Goal: Information Seeking & Learning: Learn about a topic

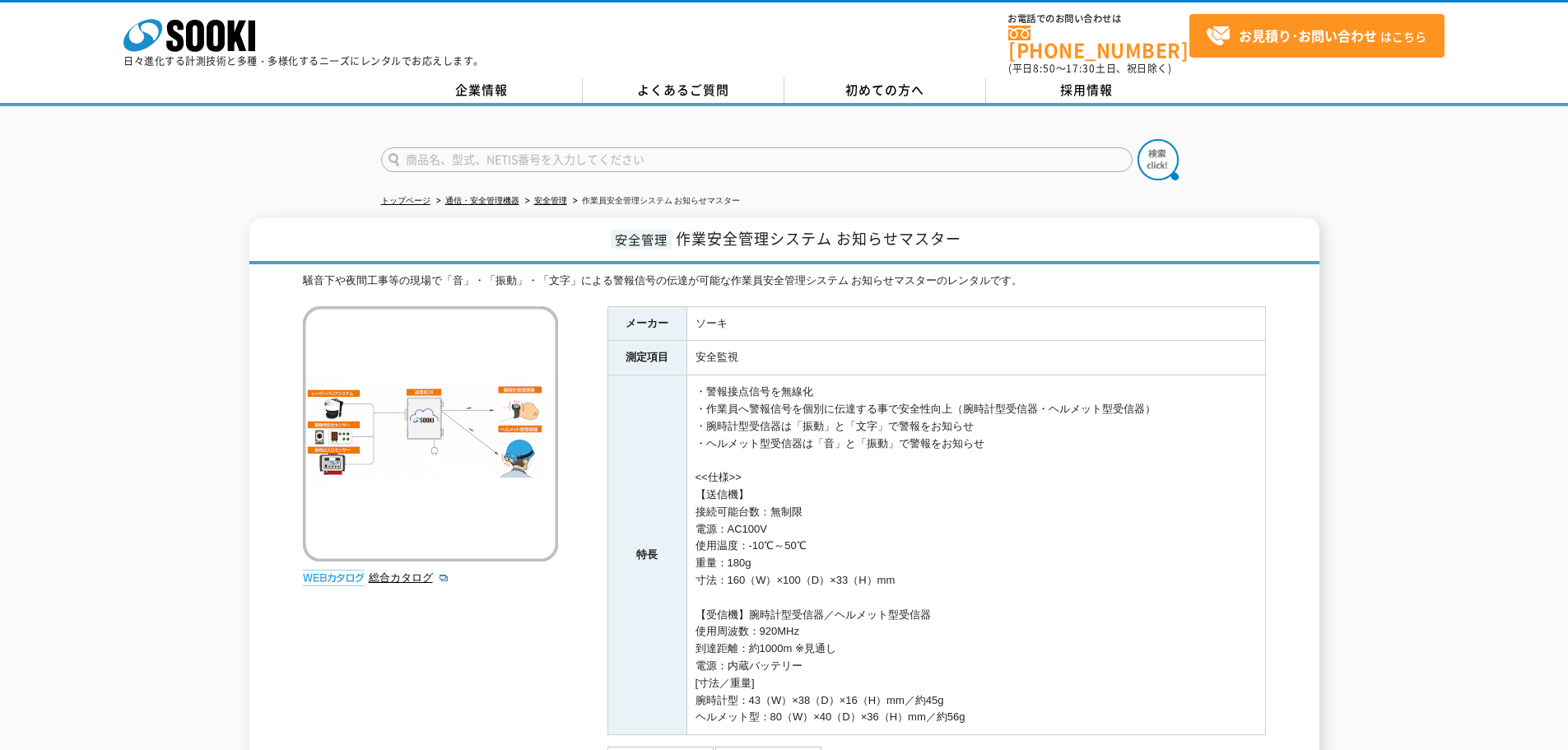
click at [605, 147] on input "text" at bounding box center [757, 159] width 752 height 24
type input "s"
type input "スカイウォッチ"
click at [1165, 153] on img at bounding box center [1158, 159] width 41 height 41
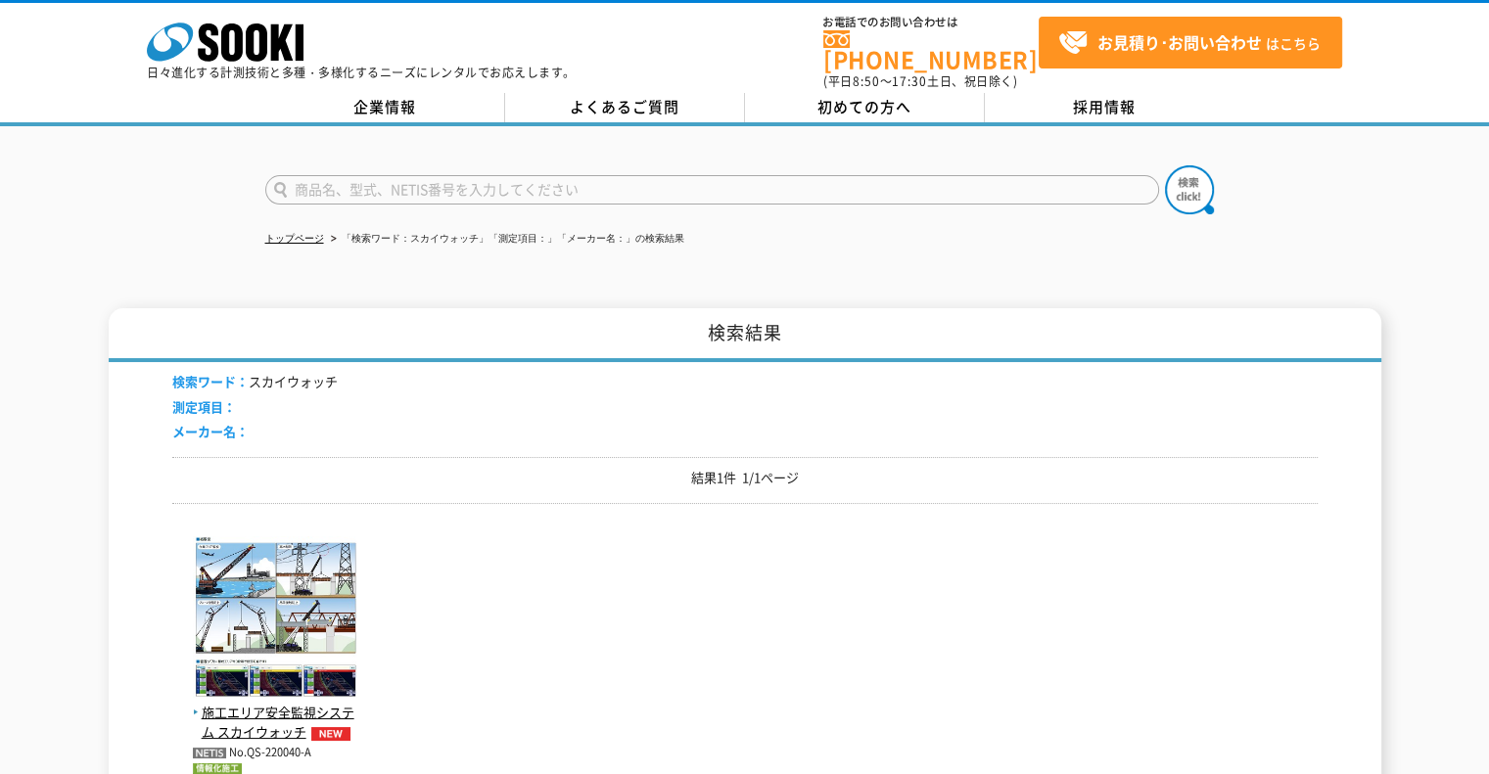
scroll to position [196, 0]
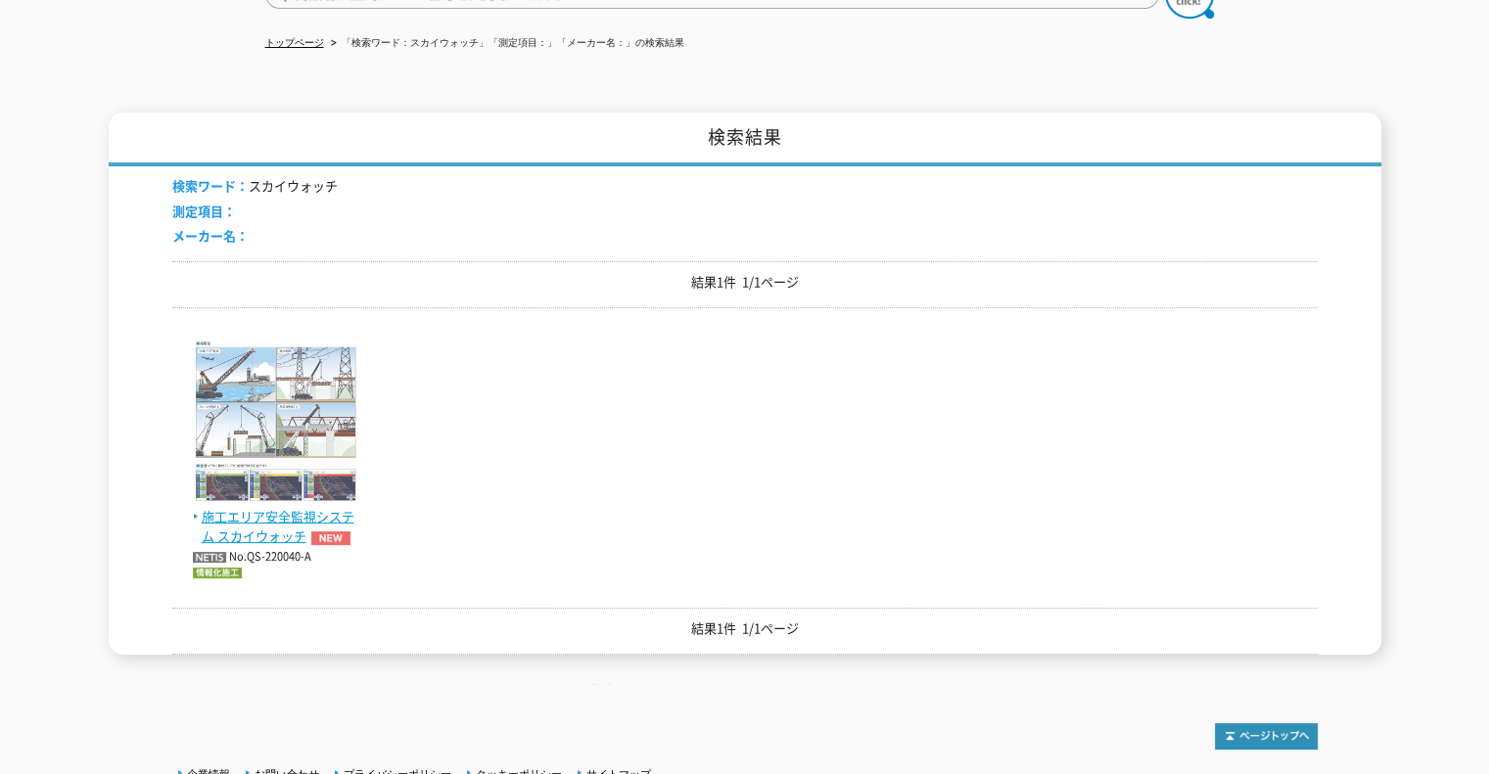
click at [276, 512] on span "施工エリア安全監視システム スカイウォッチ" at bounding box center [276, 527] width 166 height 41
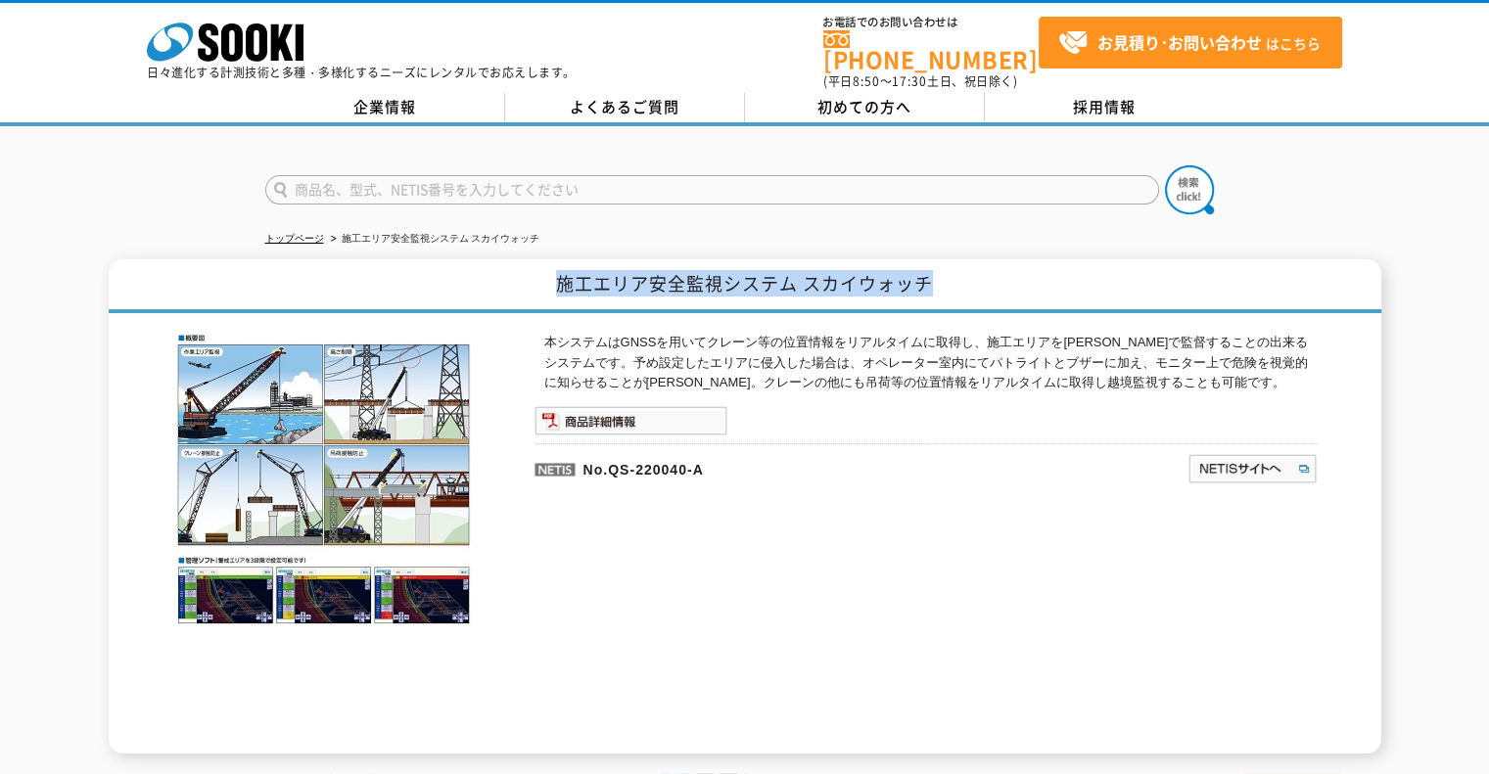
drag, startPoint x: 556, startPoint y: 274, endPoint x: 996, endPoint y: 274, distance: 439.6
click at [996, 274] on h1 "施工エリア安全監視システム スカイウォッチ" at bounding box center [745, 286] width 1273 height 54
copy h1 "施工エリア安全監視システム スカイウォッチ"
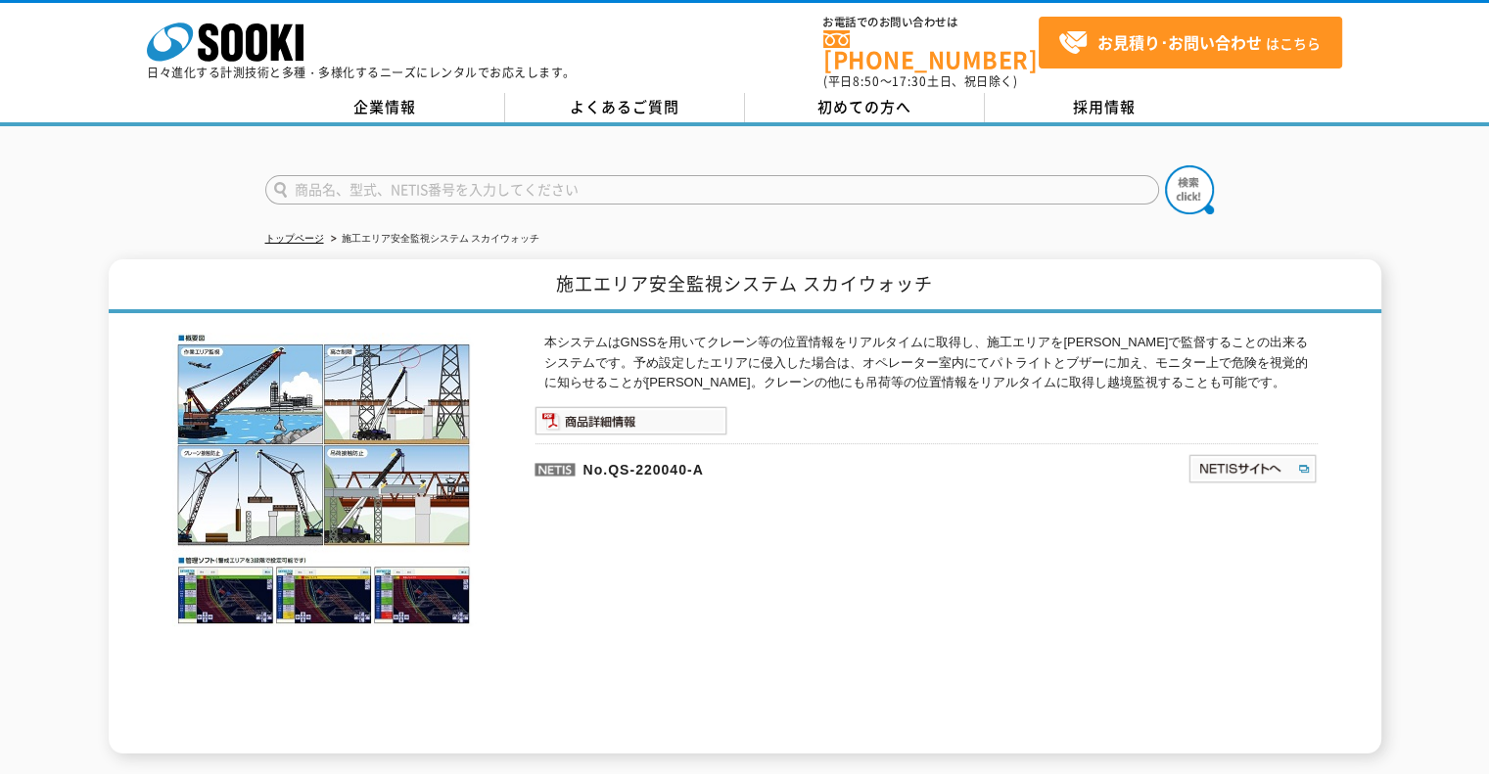
click at [892, 527] on div "本システムはGNSSを用いてクレーン等の位置情報をリアルタイムに取得し、施工エリアを三次元で監督することの出来るシステムです。予め設定したエリアに侵入した場合…" at bounding box center [926, 543] width 783 height 421
click at [303, 175] on input "text" at bounding box center [712, 189] width 894 height 29
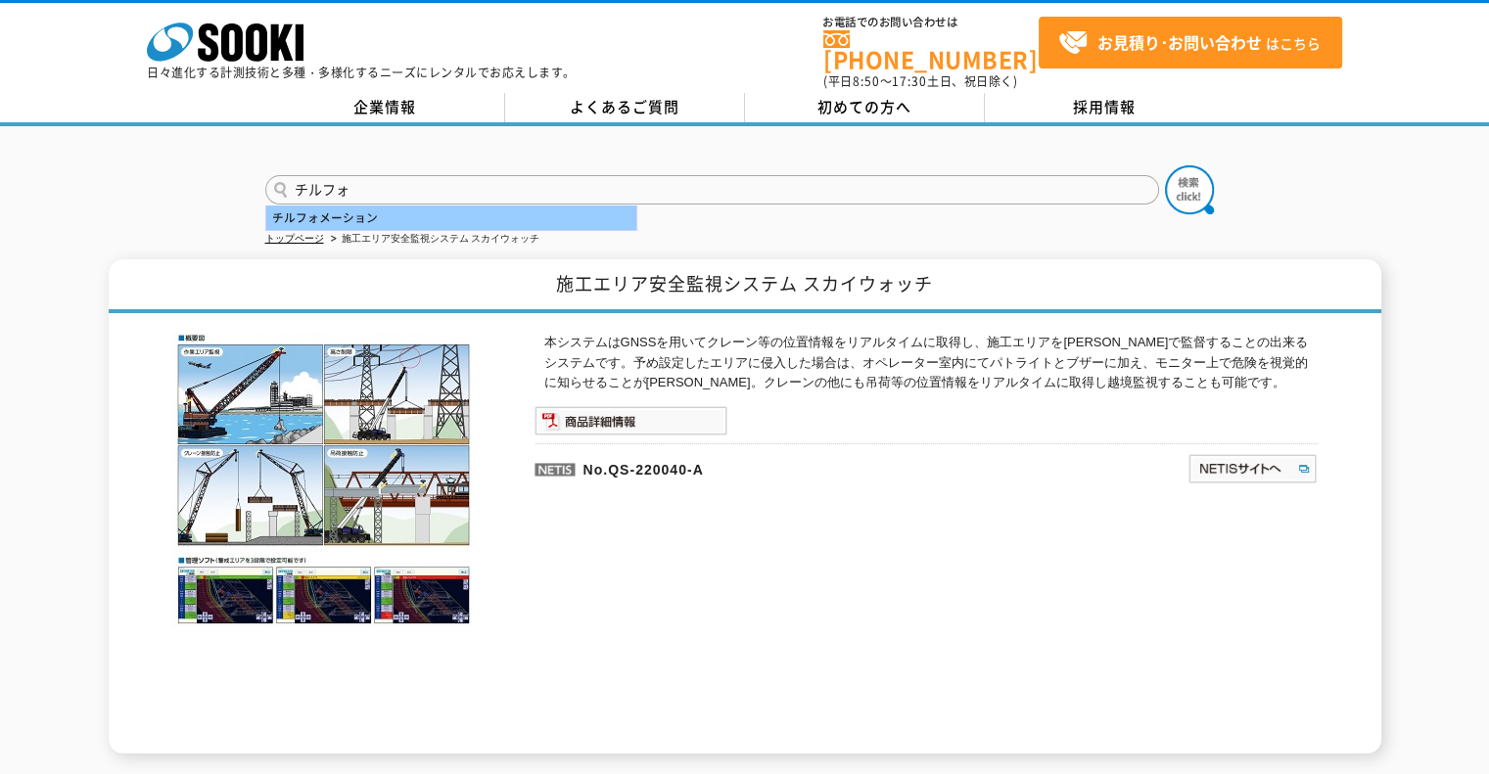
click at [333, 206] on div "チルフォメーション" at bounding box center [451, 218] width 370 height 24
type input "チルフォメーション"
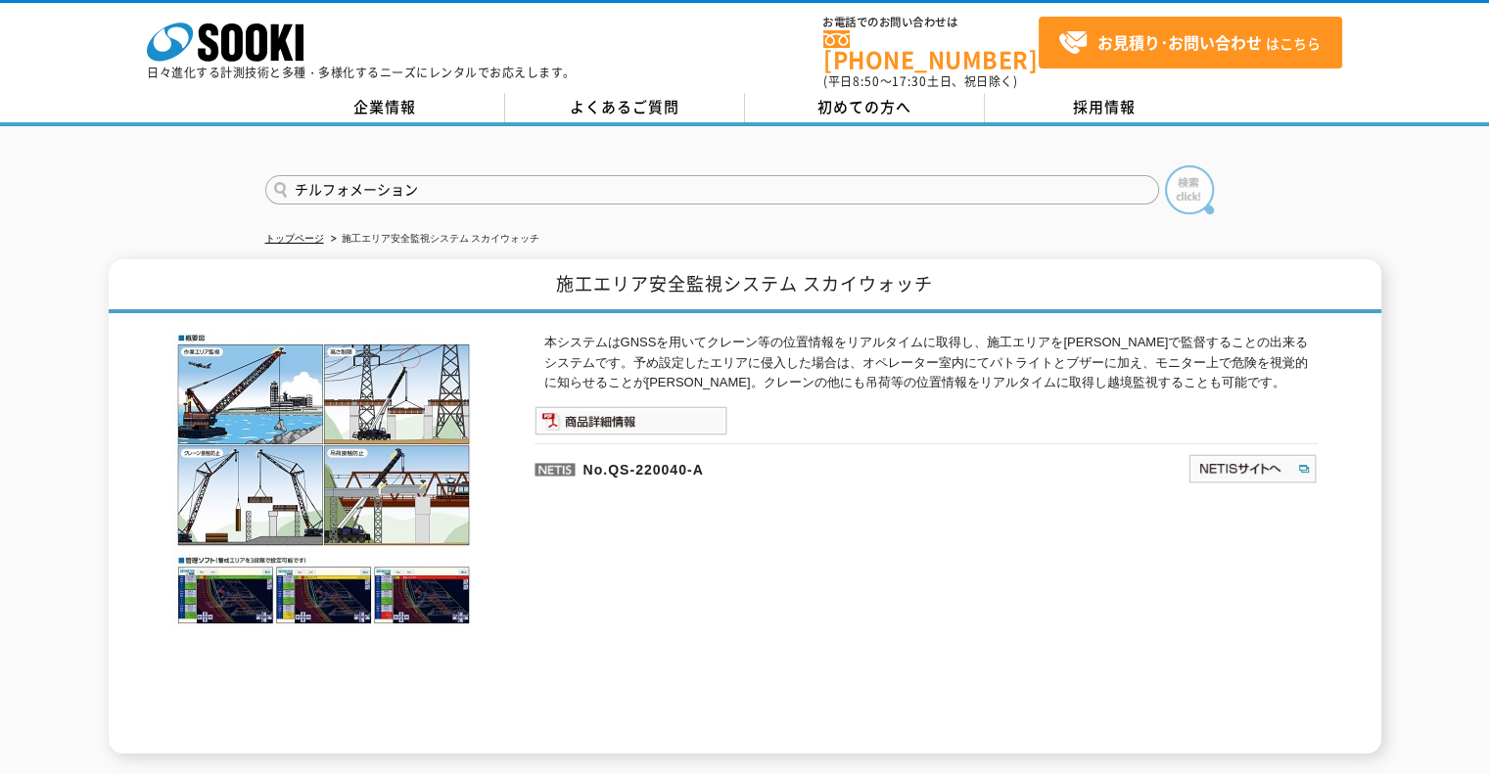
click at [1181, 179] on img at bounding box center [1189, 189] width 49 height 49
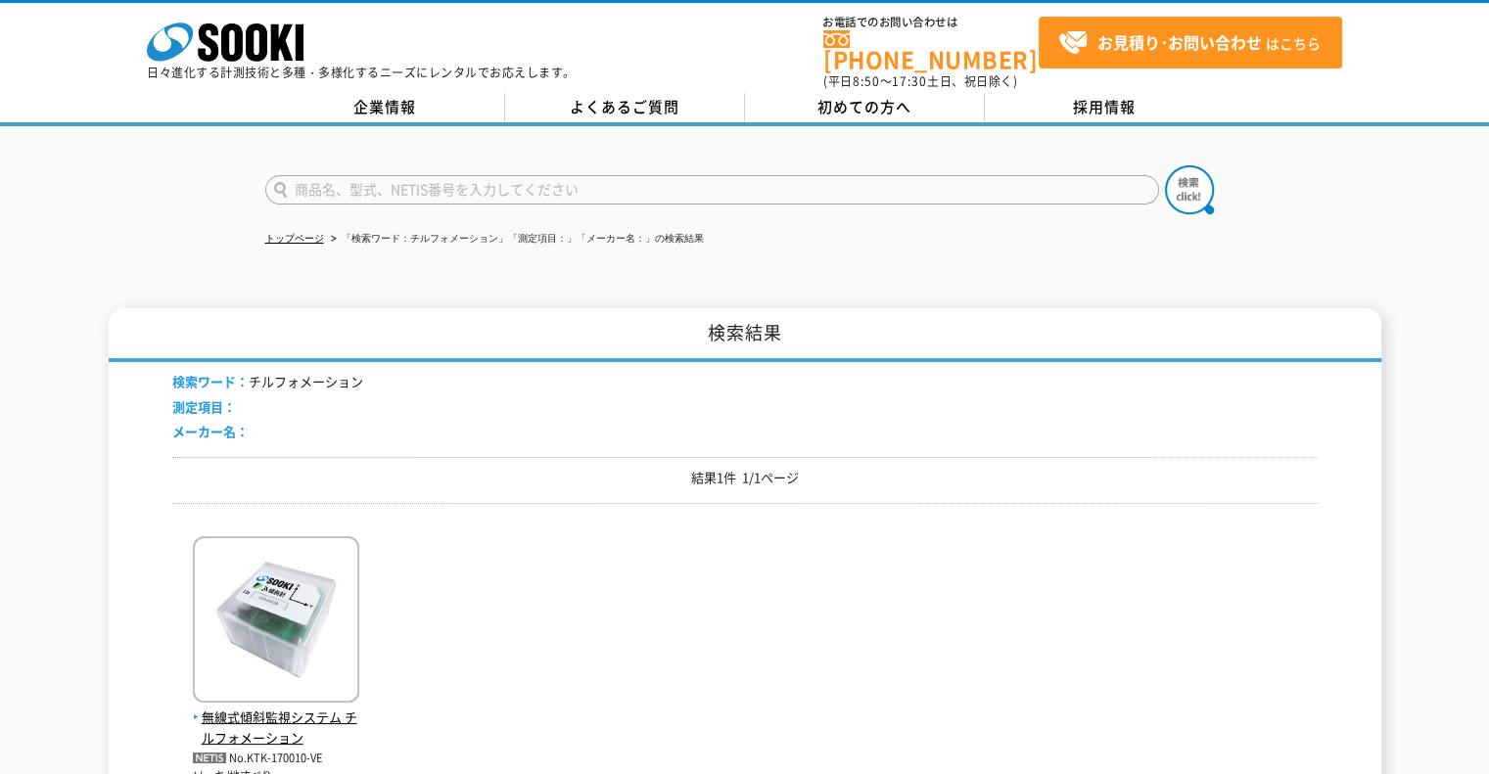
scroll to position [196, 0]
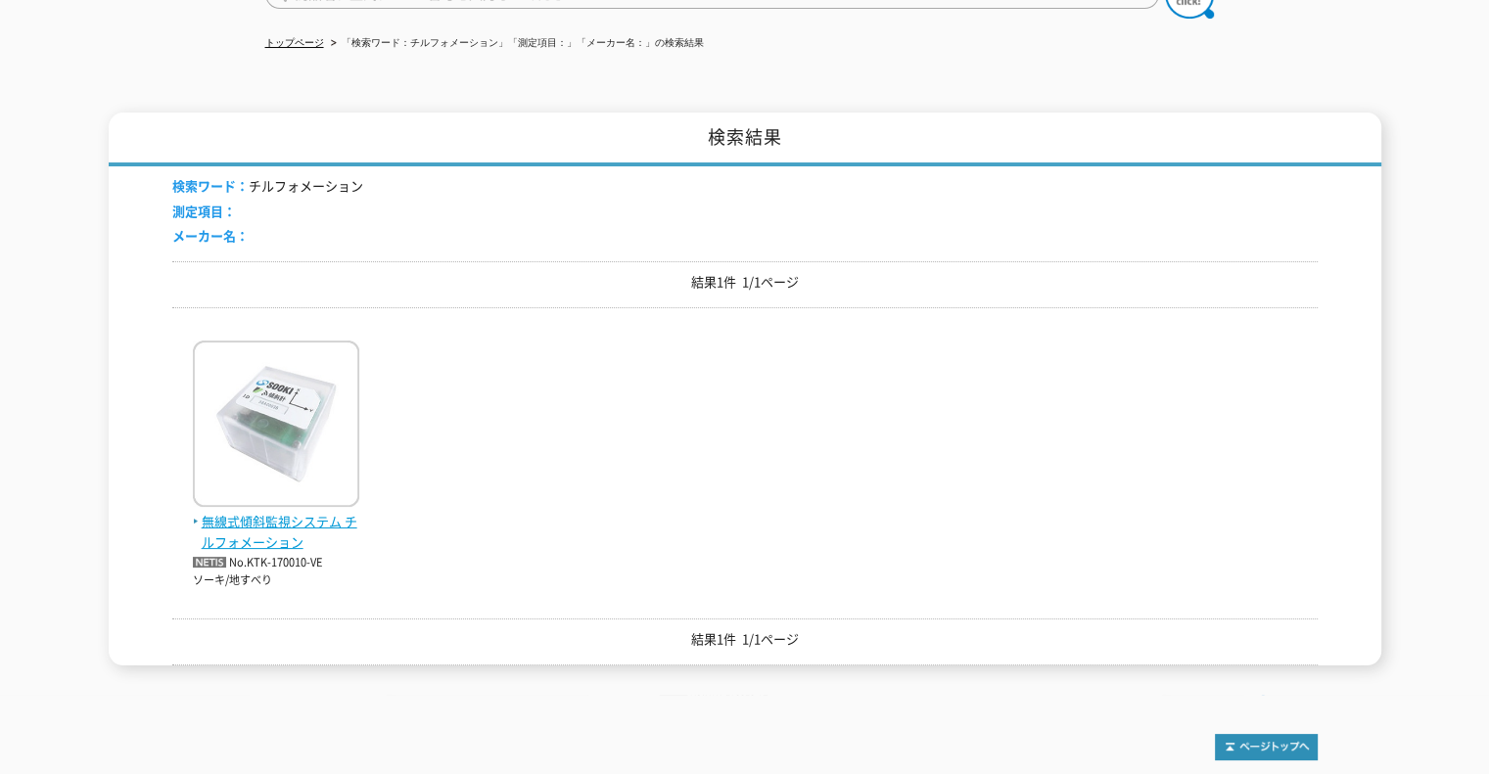
click at [278, 512] on span "無線式傾斜監視システム チルフォメーション" at bounding box center [276, 532] width 166 height 41
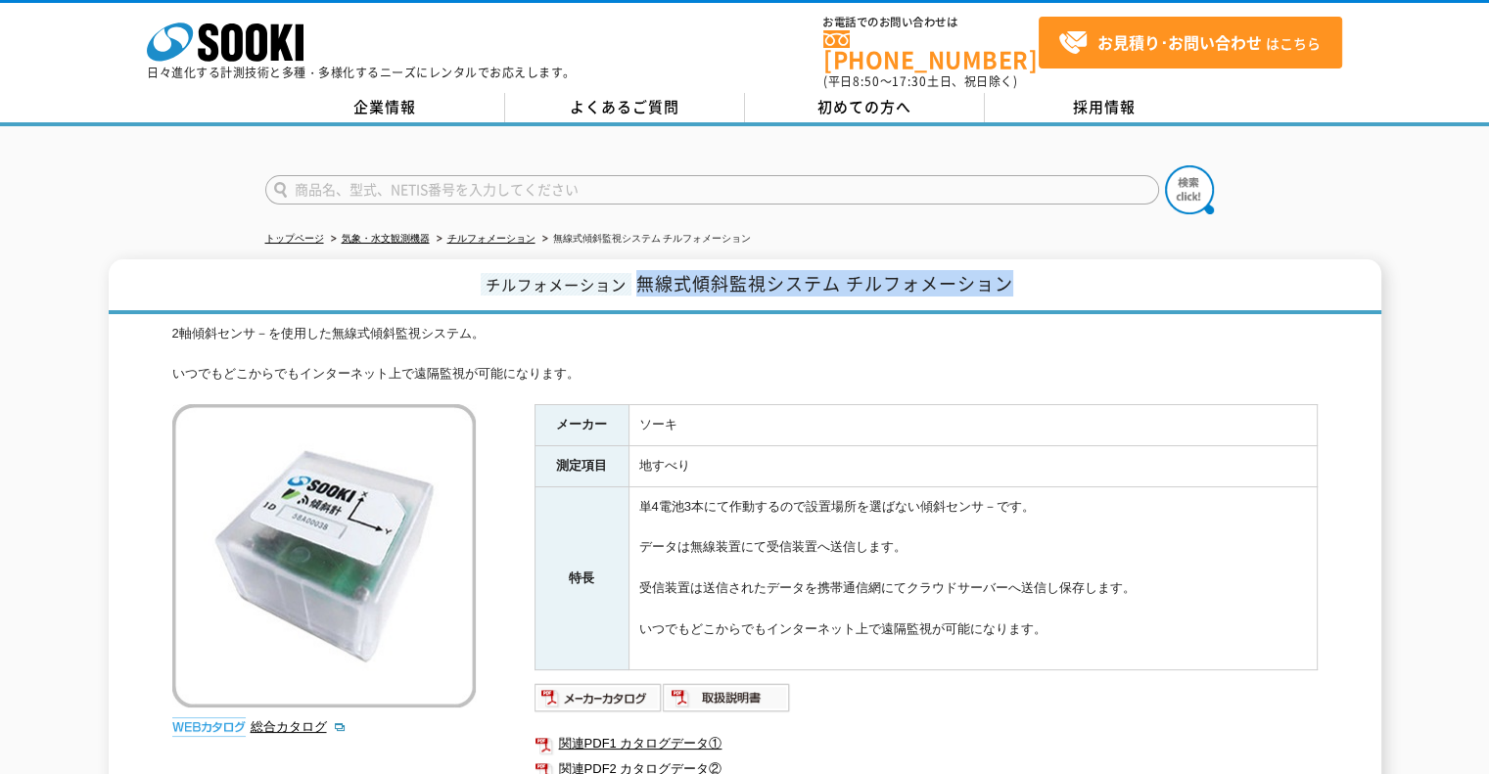
drag, startPoint x: 642, startPoint y: 269, endPoint x: 1045, endPoint y: 281, distance: 402.5
click at [1045, 281] on h1 "チルフォメーション 無線式傾斜監視システム チルフォメーション" at bounding box center [745, 286] width 1273 height 55
copy span "無線式傾斜監視システム チルフォメーション"
click at [559, 181] on input "text" at bounding box center [712, 189] width 894 height 29
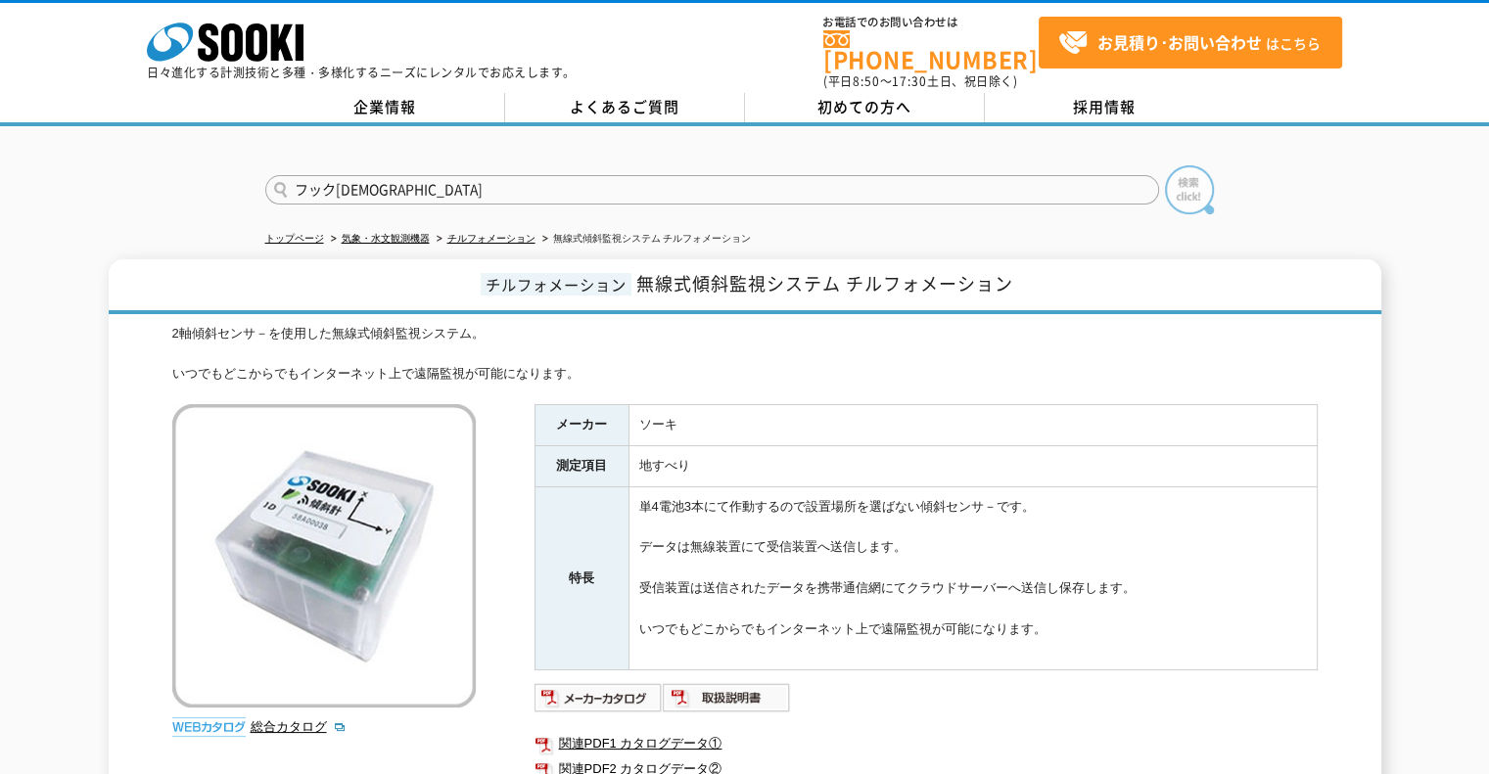
type input "フックアラーム"
click at [1166, 187] on img at bounding box center [1189, 189] width 49 height 49
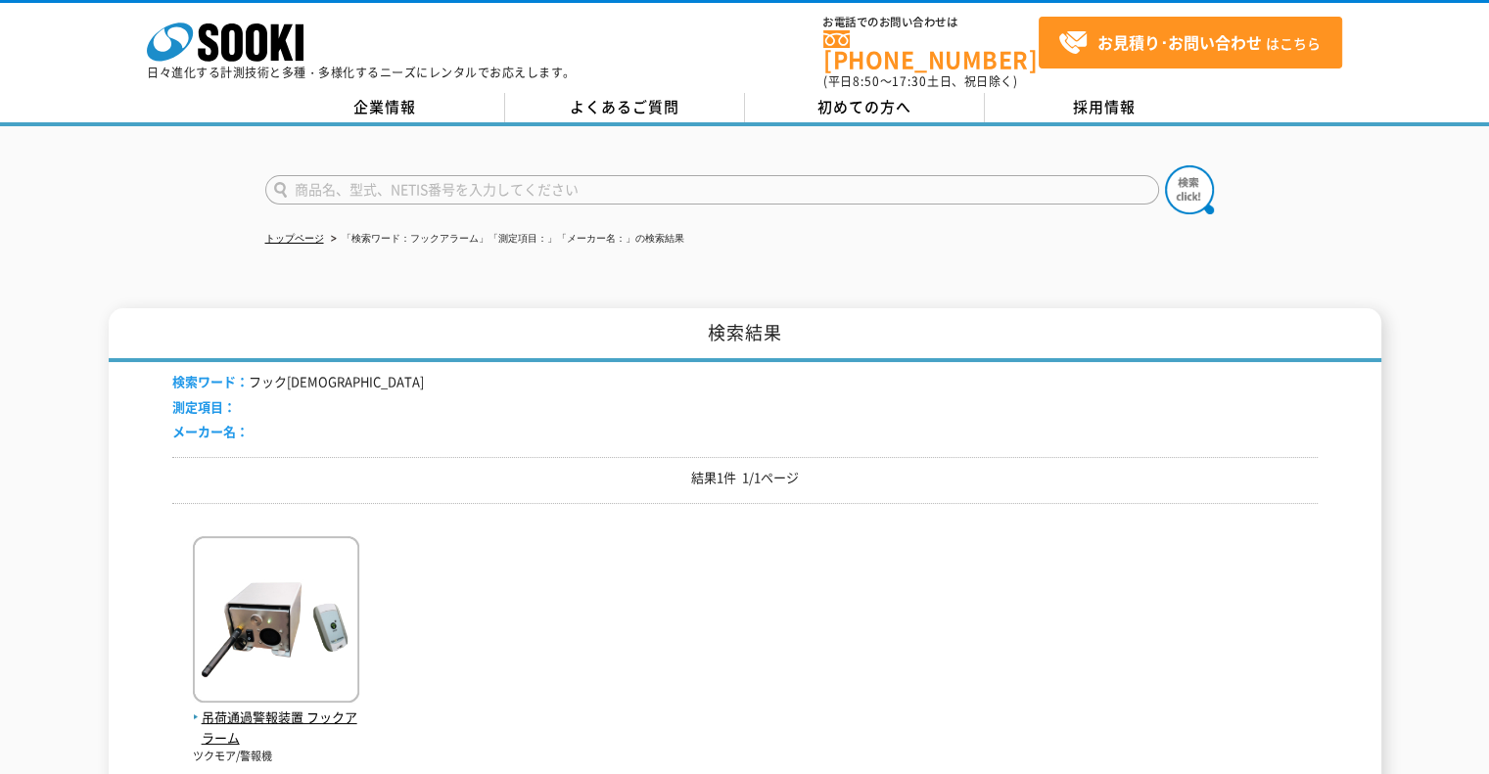
scroll to position [98, 0]
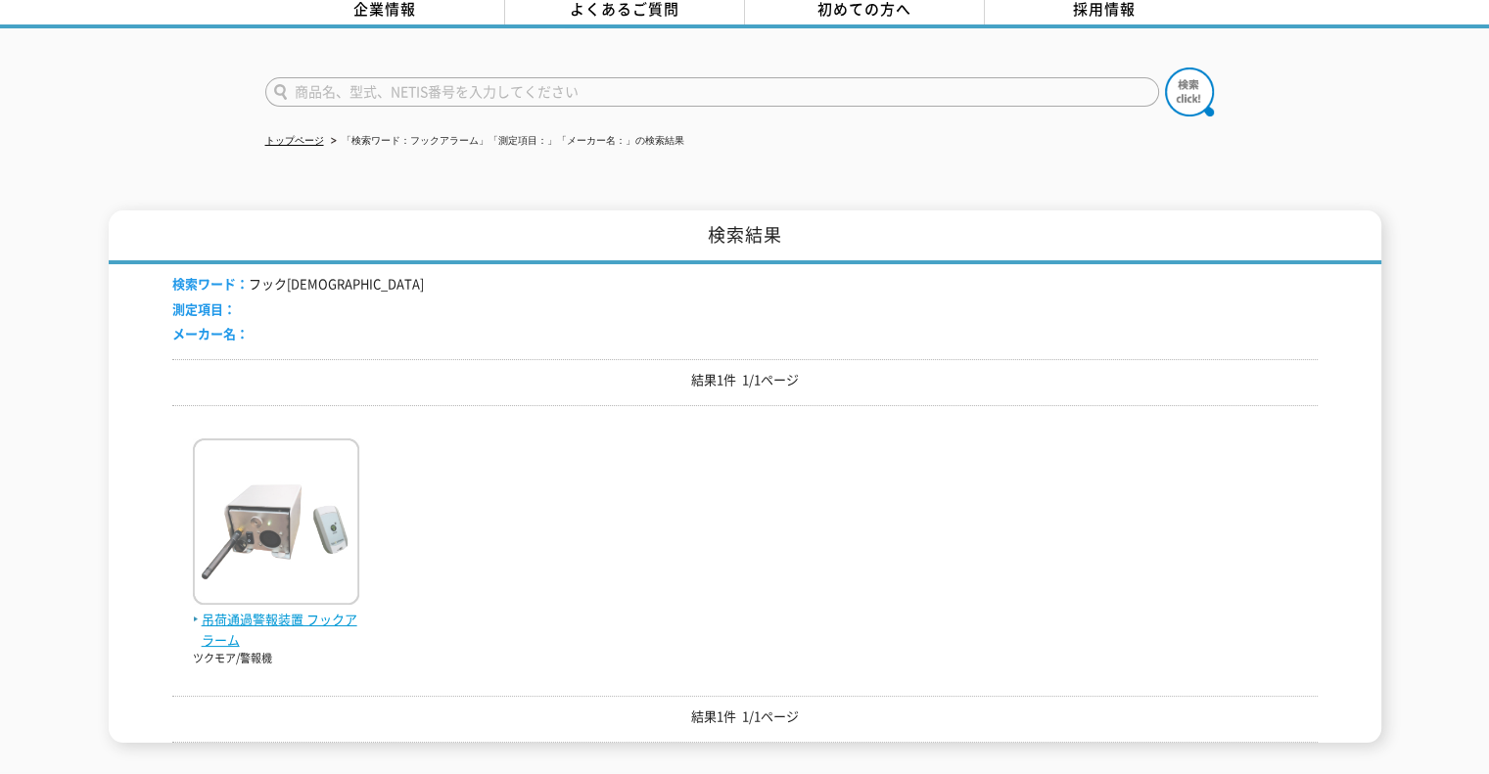
click at [285, 610] on span "吊荷通過警報装置 フックアラーム" at bounding box center [276, 630] width 166 height 41
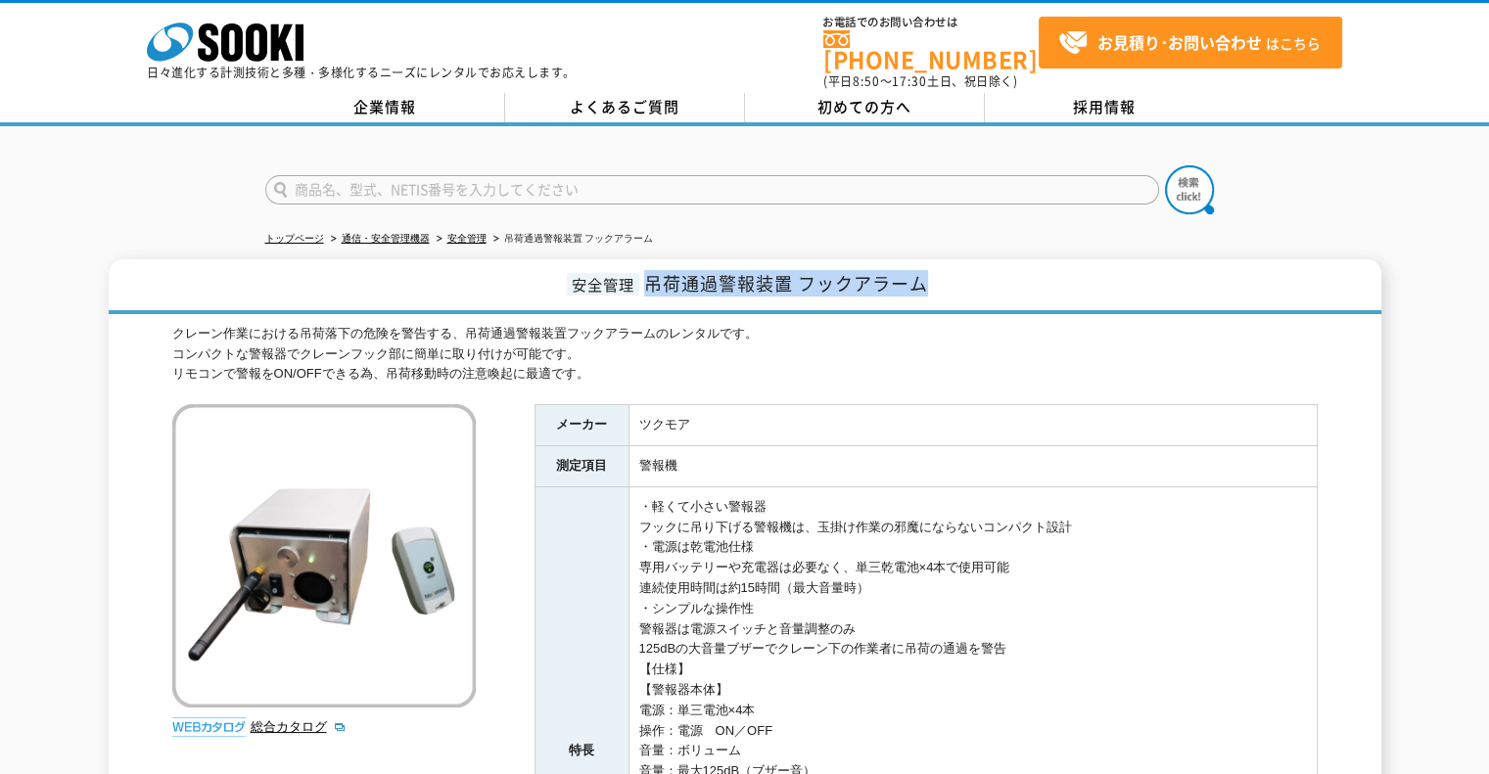
drag, startPoint x: 649, startPoint y: 276, endPoint x: 1053, endPoint y: 265, distance: 404.5
click at [1053, 265] on h1 "安全管理 吊荷通過警報装置 フックアラーム" at bounding box center [745, 286] width 1273 height 55
copy span "吊荷通過警報装置 フックアラーム"
click at [701, 175] on input "text" at bounding box center [712, 189] width 894 height 29
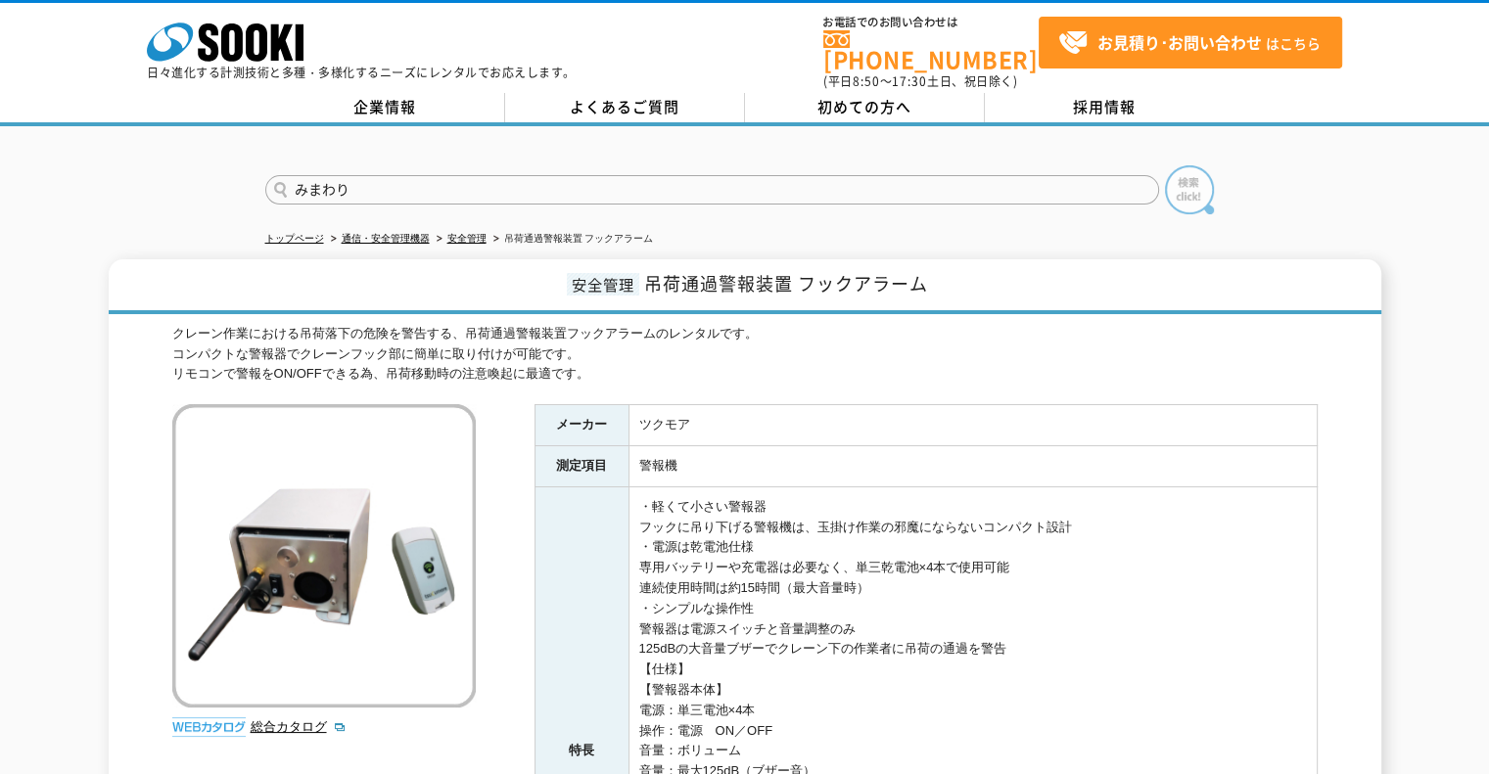
type input "みまわり"
click at [1210, 195] on img at bounding box center [1189, 189] width 49 height 49
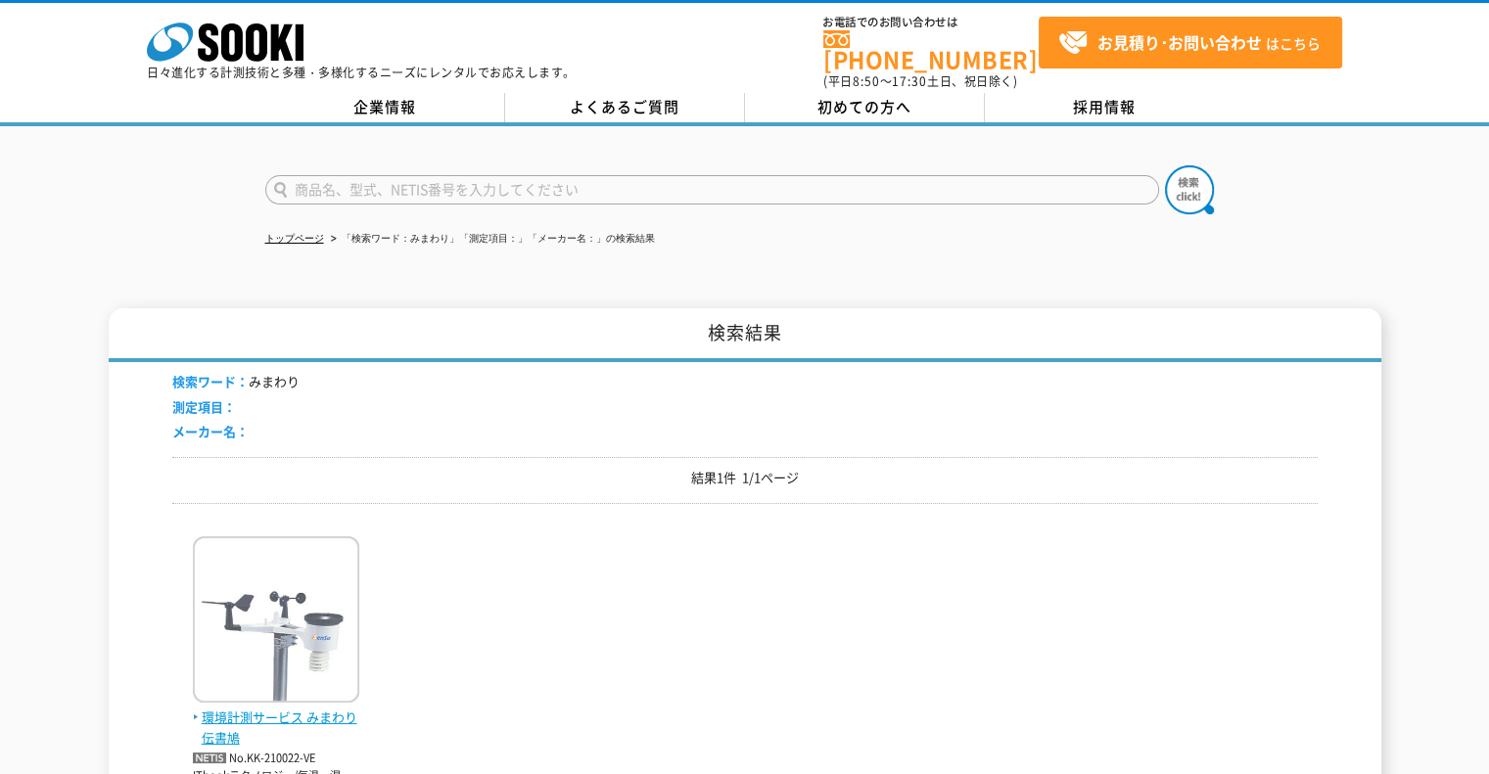
click at [327, 708] on span "環境計測サービス みまわり伝書鳩" at bounding box center [276, 728] width 166 height 41
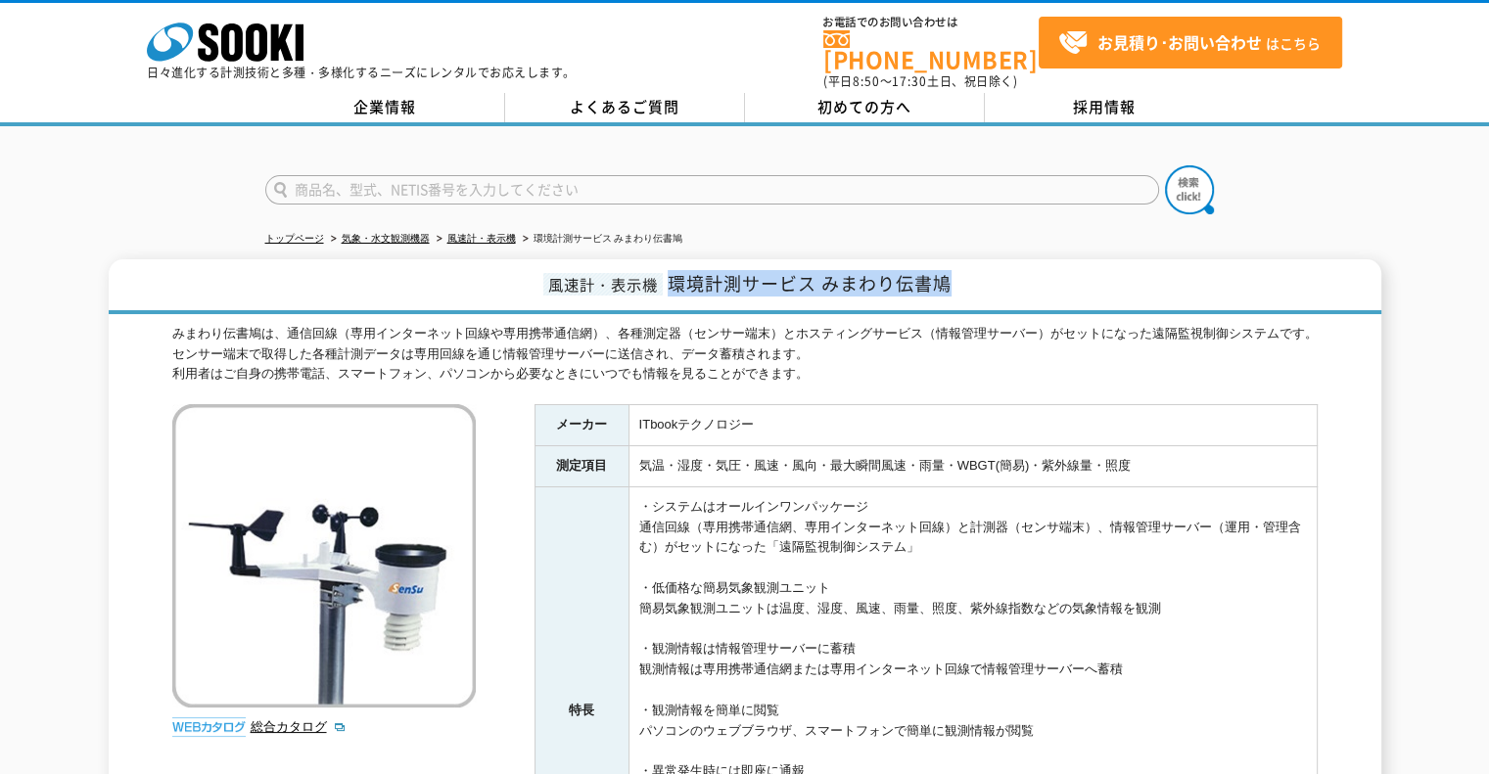
drag, startPoint x: 670, startPoint y: 272, endPoint x: 1091, endPoint y: 253, distance: 421.4
click at [1091, 259] on h1 "風速計・表示機 環境計測サービス みまわり伝書鳩" at bounding box center [745, 286] width 1273 height 55
copy span "環境計測サービス みまわり伝書鳩"
click at [501, 175] on input "text" at bounding box center [712, 189] width 894 height 29
type input "ﾘ"
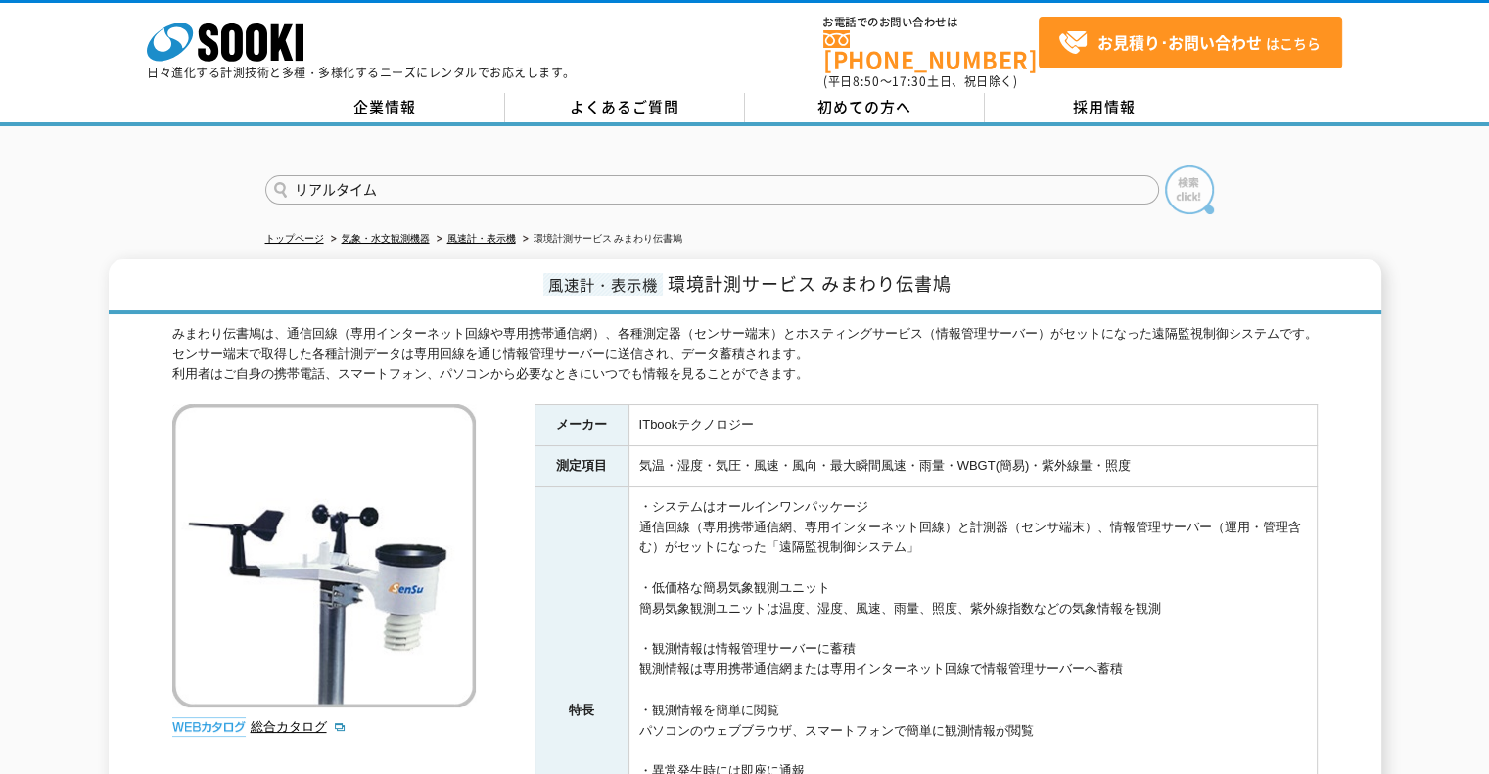
type input "リアルタイム"
click at [1175, 194] on img at bounding box center [1189, 189] width 49 height 49
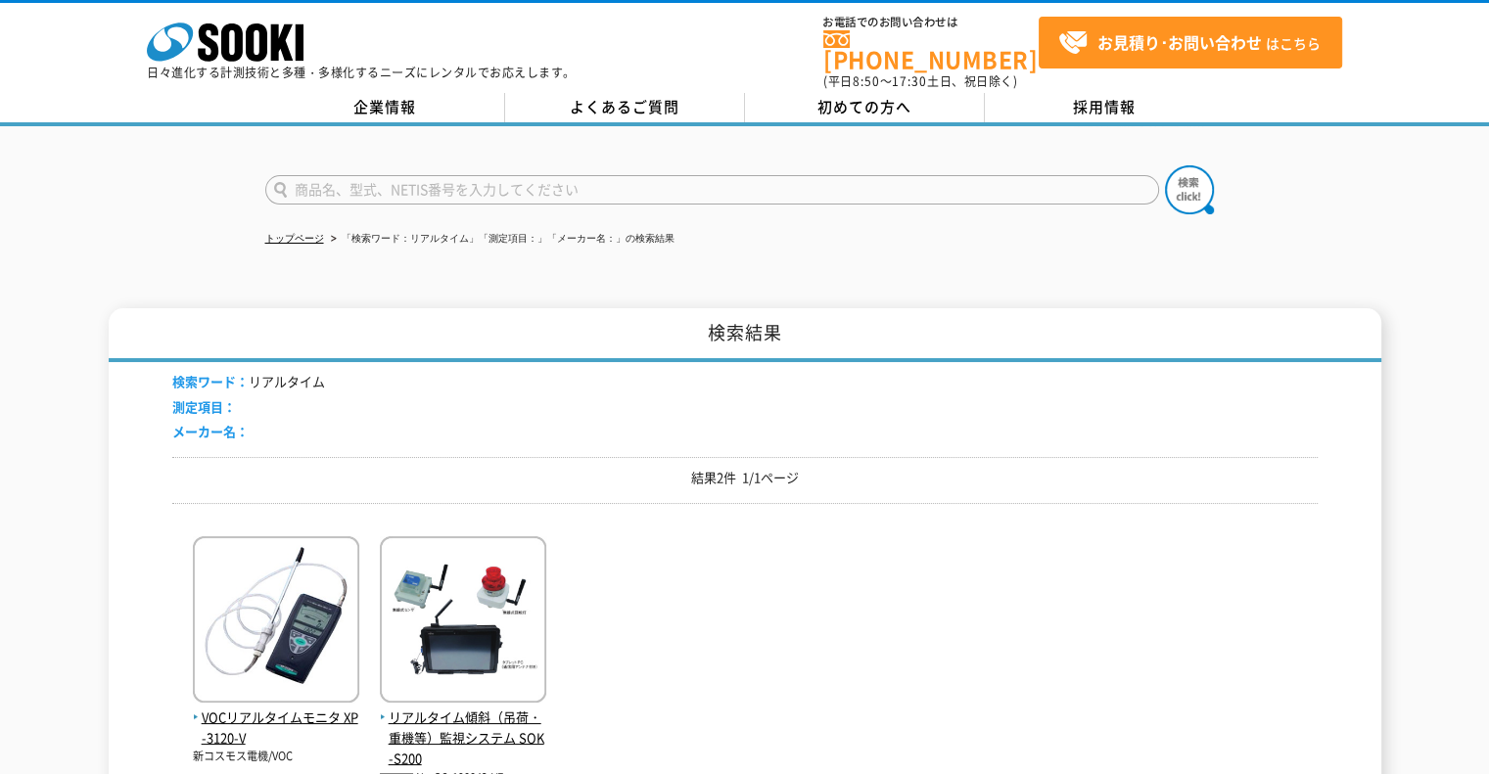
scroll to position [98, 0]
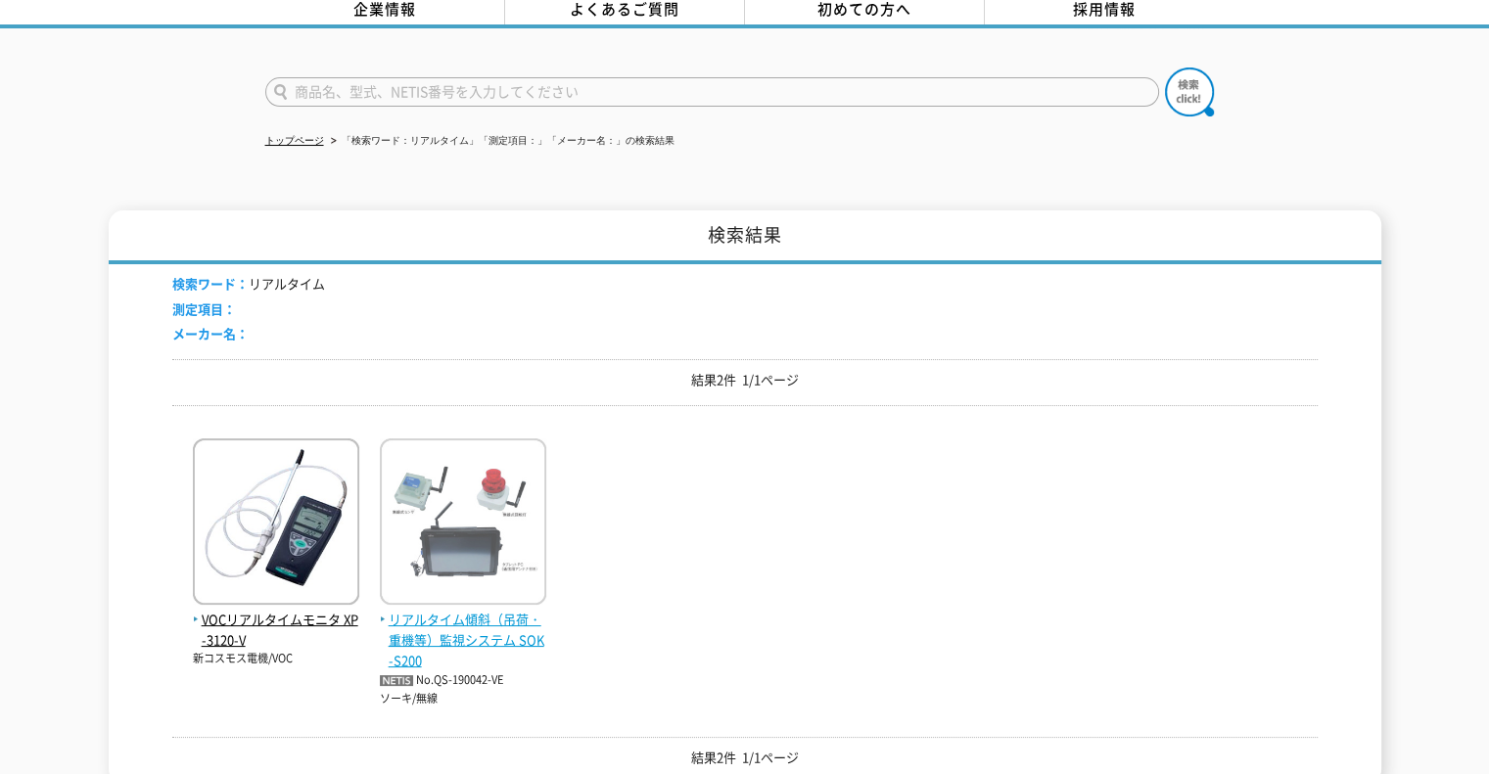
click at [431, 610] on span "リアルタイム傾斜（吊荷・重機等）監視システム SOK-S200" at bounding box center [463, 640] width 166 height 61
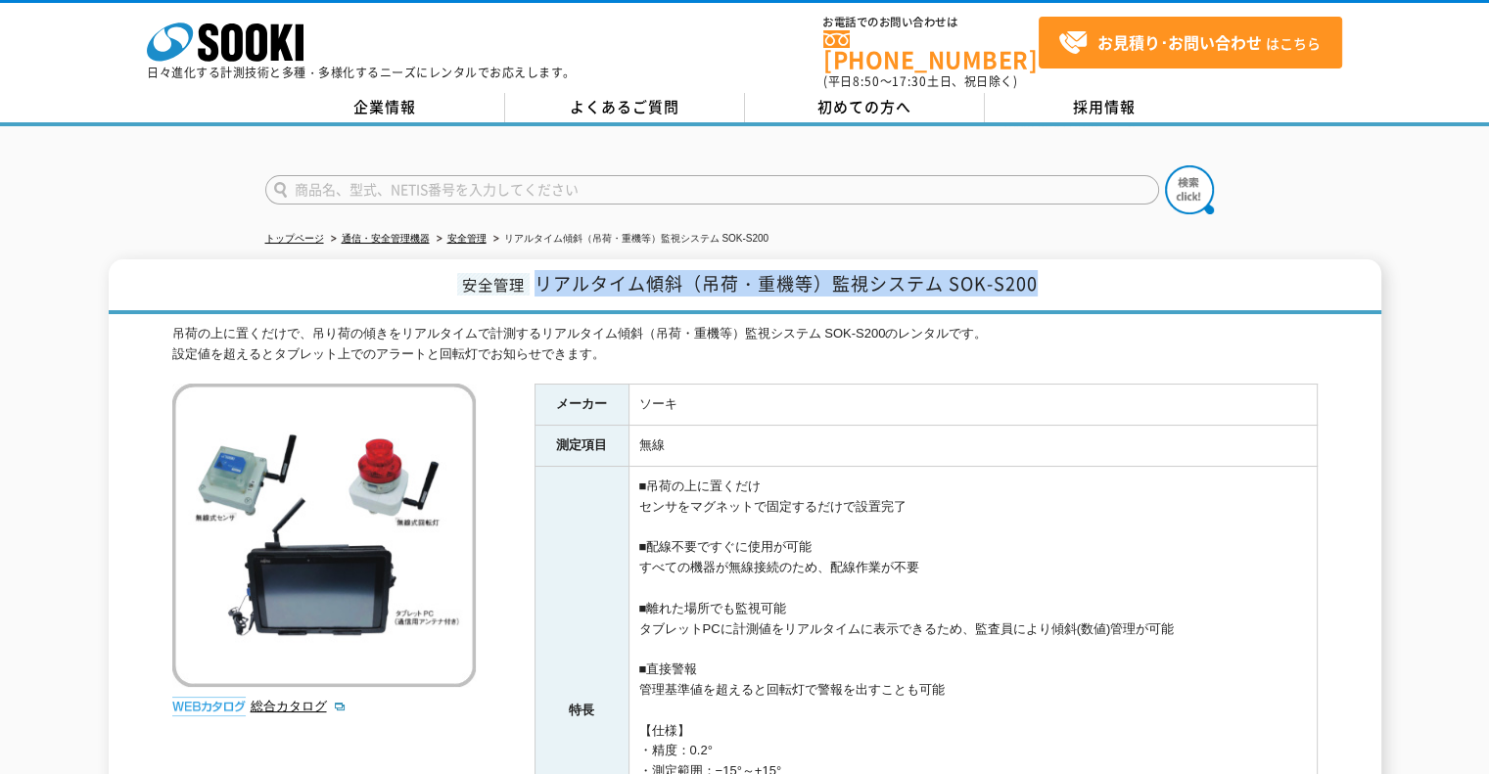
drag, startPoint x: 539, startPoint y: 270, endPoint x: 1308, endPoint y: 261, distance: 768.6
click at [1308, 261] on h1 "安全管理 リアルタイム傾斜（吊荷・重機等）監視システム SOK-S200" at bounding box center [745, 286] width 1273 height 55
copy span "リアルタイム傾斜（吊荷・重機等）監視システム SOK-S200"
click at [463, 184] on input "text" at bounding box center [712, 189] width 894 height 29
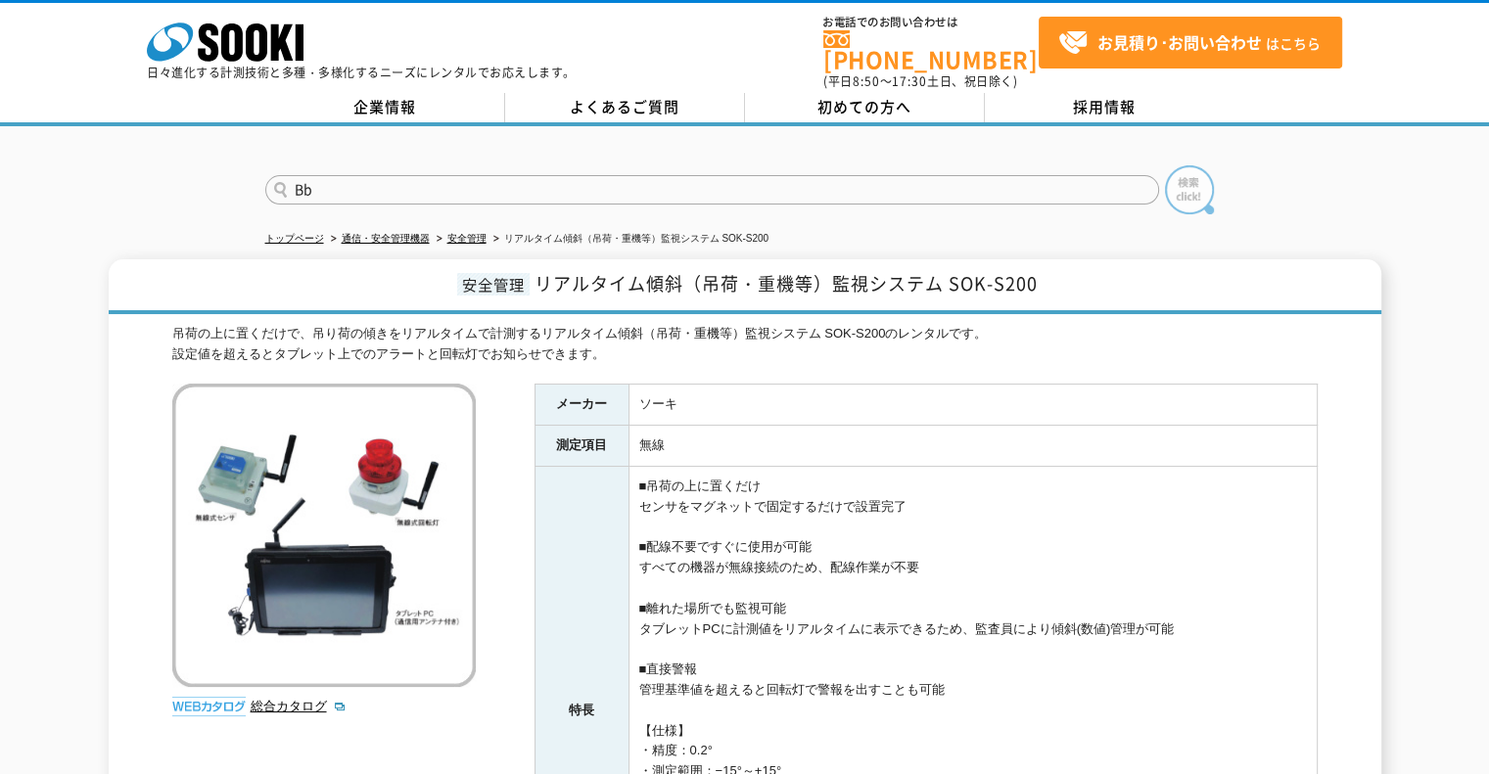
type input "Bb"
click at [1184, 183] on img at bounding box center [1189, 189] width 49 height 49
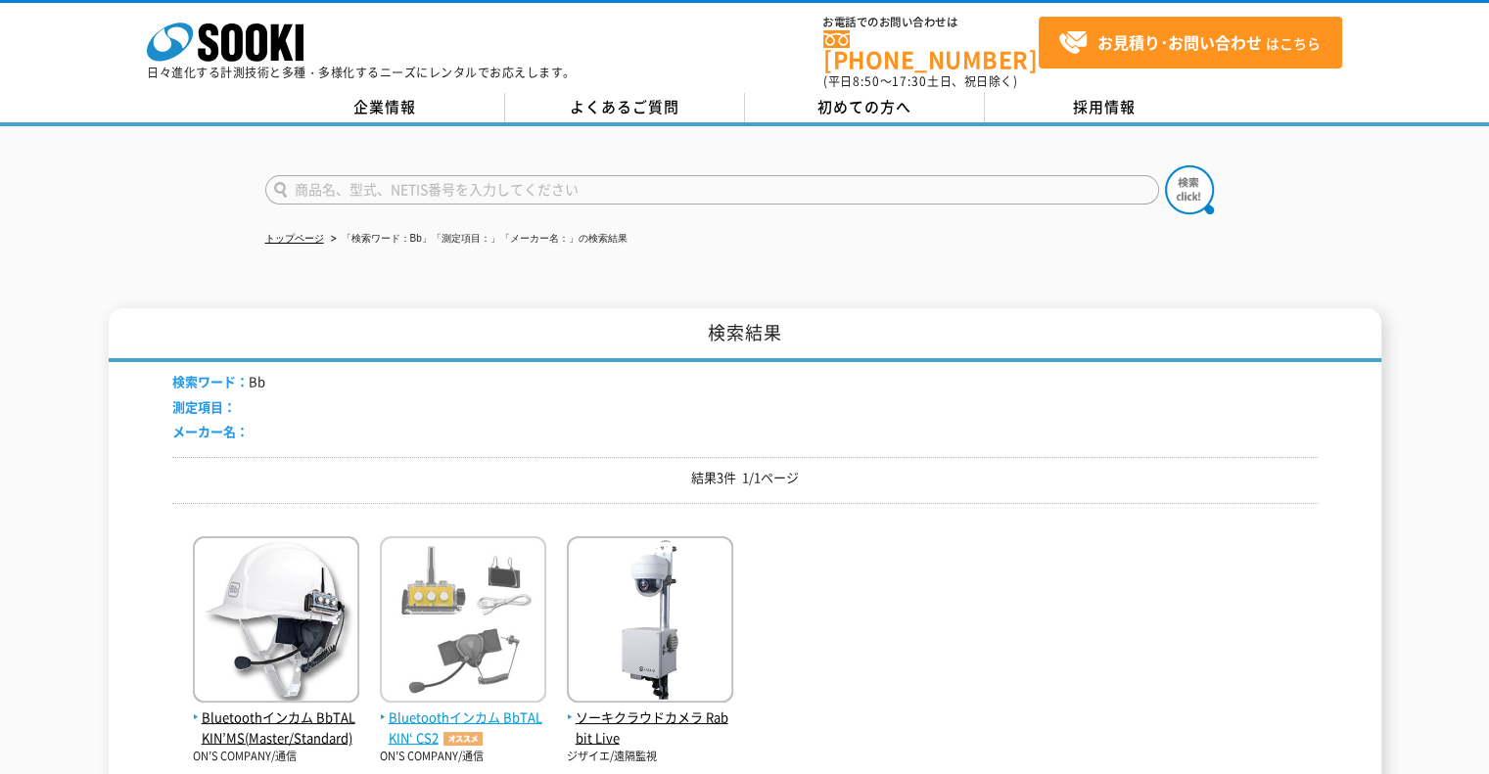
click at [429, 708] on span "Bluetoothインカム BbTALKIN‘ CS2" at bounding box center [463, 728] width 166 height 41
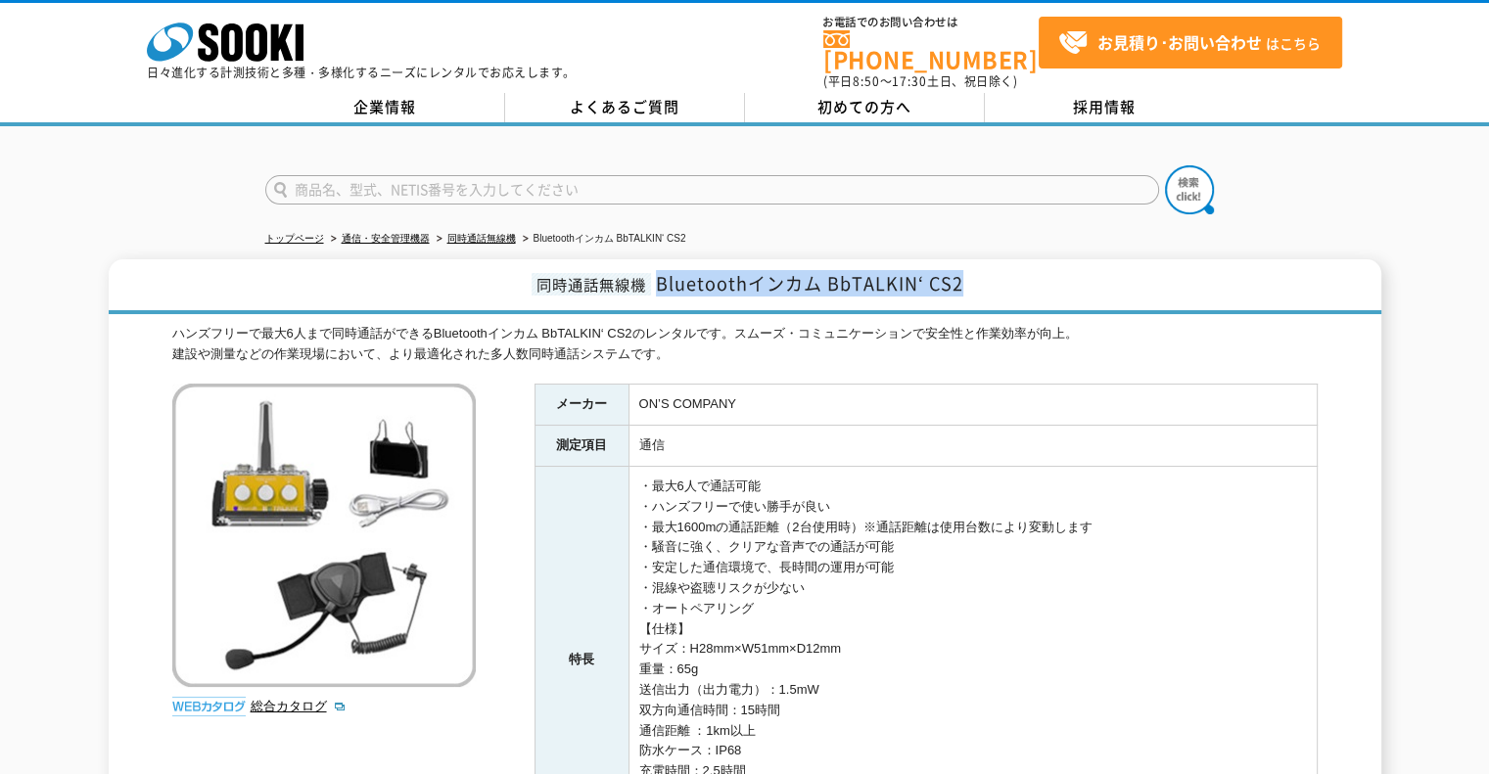
drag, startPoint x: 658, startPoint y: 268, endPoint x: 1088, endPoint y: 269, distance: 429.8
click at [1088, 269] on h1 "同時通話無線機 Bluetoothインカム BbTALKIN‘ CS2" at bounding box center [745, 286] width 1273 height 55
copy span "Bluetoothインカム BbTALKIN‘ CS2"
click at [592, 181] on input "text" at bounding box center [712, 189] width 894 height 29
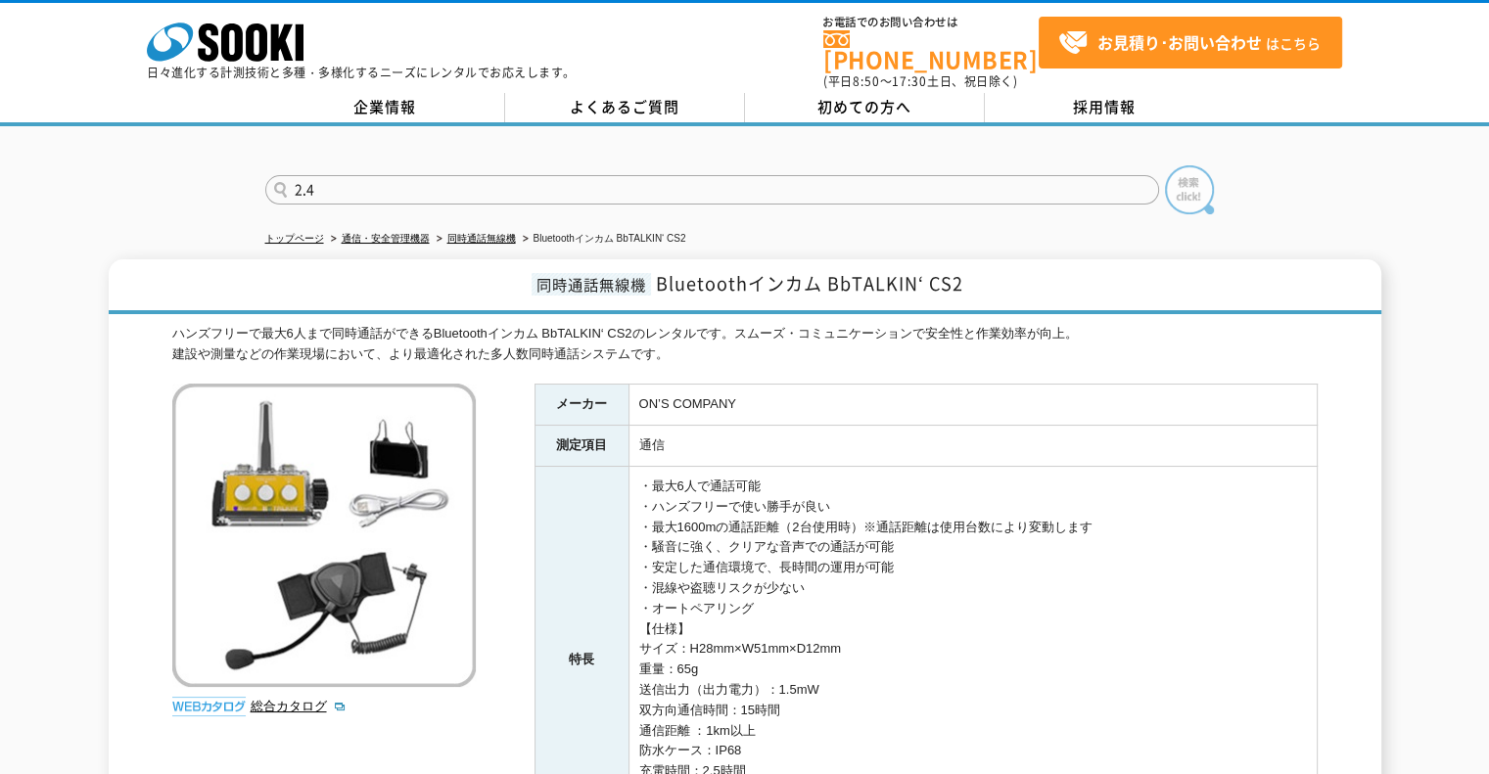
type input "2.4"
click at [1179, 165] on img at bounding box center [1189, 189] width 49 height 49
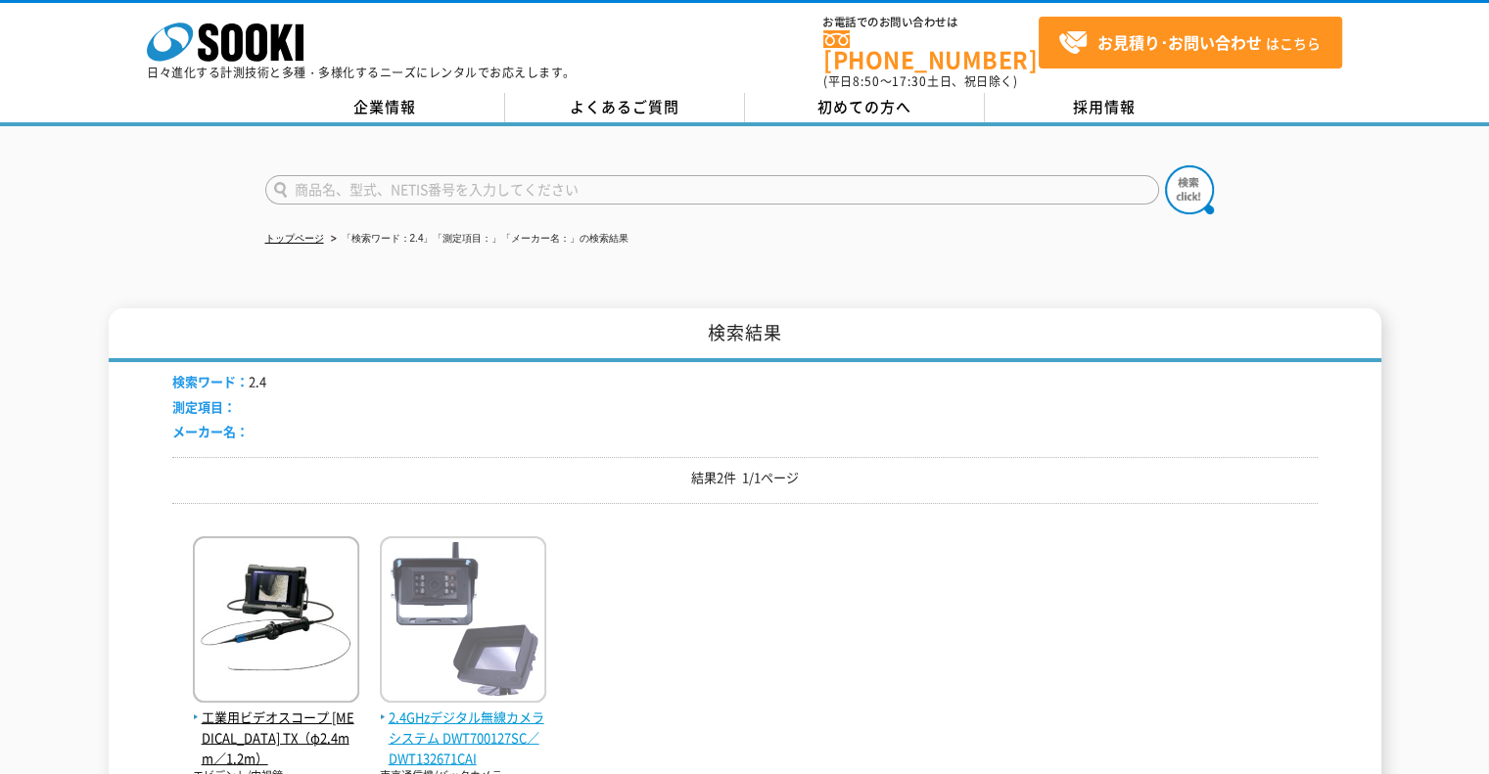
click at [416, 738] on span "2.4GHzデジタル無線カメラシステム DWT700127SC／DWT132671CAI" at bounding box center [463, 738] width 166 height 61
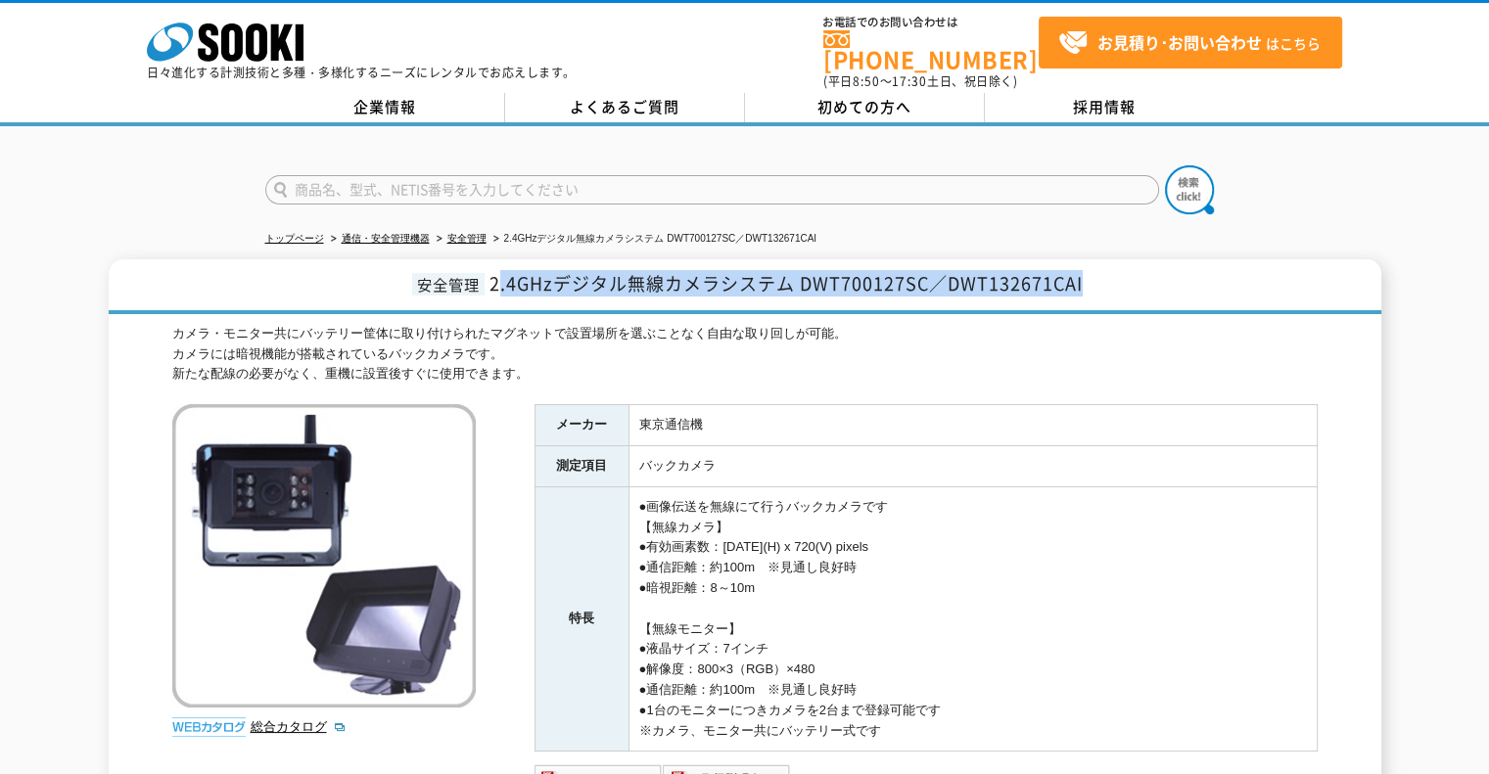
drag, startPoint x: 494, startPoint y: 272, endPoint x: 1107, endPoint y: 275, distance: 612.9
click at [1101, 275] on h1 "安全管理 2.4GHzデジタル無線カメラシステム DWT700127SC／DWT132671CAI" at bounding box center [745, 286] width 1273 height 55
click at [1108, 275] on h1 "安全管理 2.4GHzデジタル無線カメラシステム DWT700127SC／DWT132671CAI" at bounding box center [745, 286] width 1273 height 55
drag, startPoint x: 490, startPoint y: 265, endPoint x: 1302, endPoint y: 272, distance: 812.6
click at [1302, 272] on h1 "安全管理 2.4GHzデジタル無線カメラシステム DWT700127SC／DWT132671CAI" at bounding box center [745, 286] width 1273 height 55
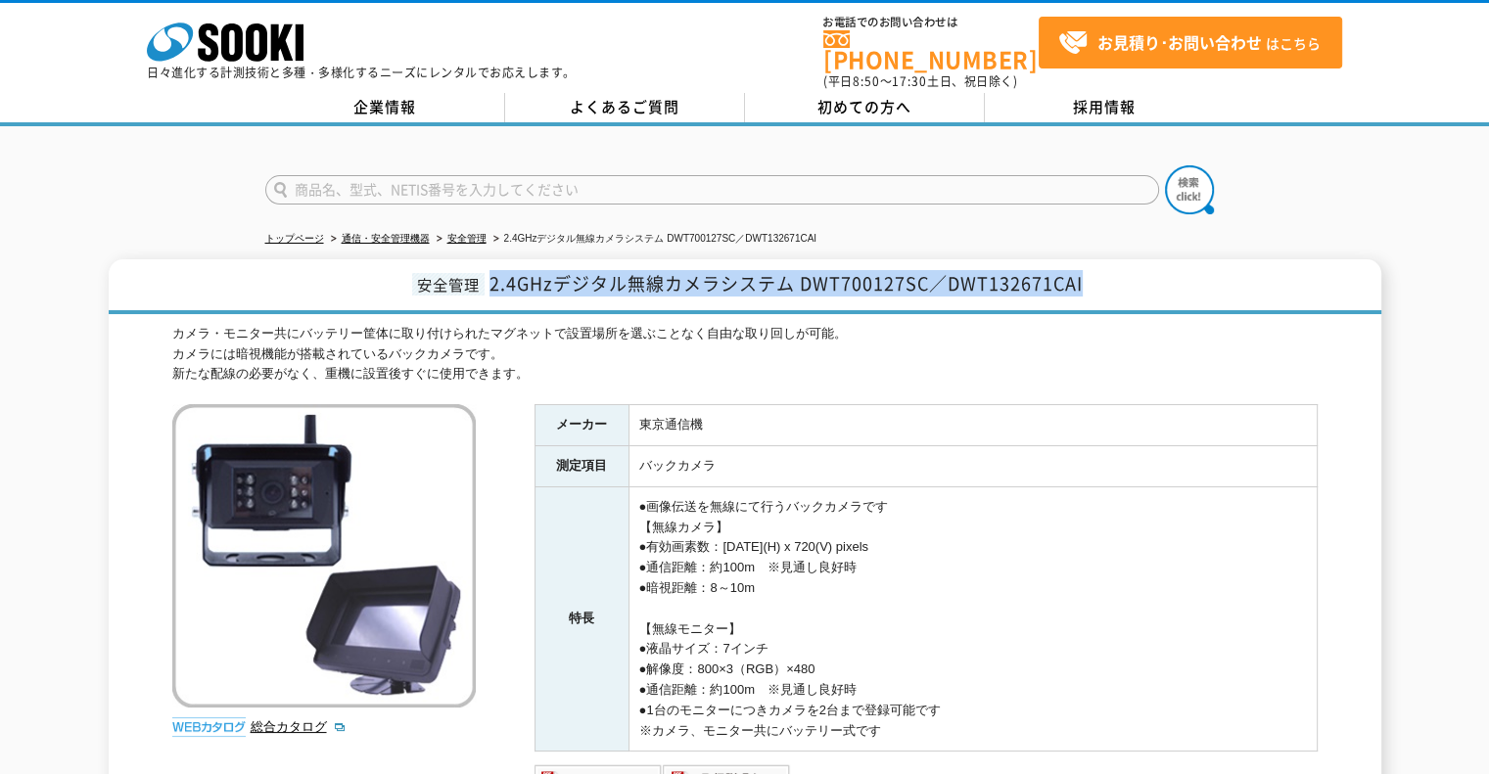
copy span "2.4GHzデジタル無線カメラシステム DWT700127SC／DWT132671CAI"
click at [640, 175] on input "text" at bounding box center [712, 189] width 894 height 29
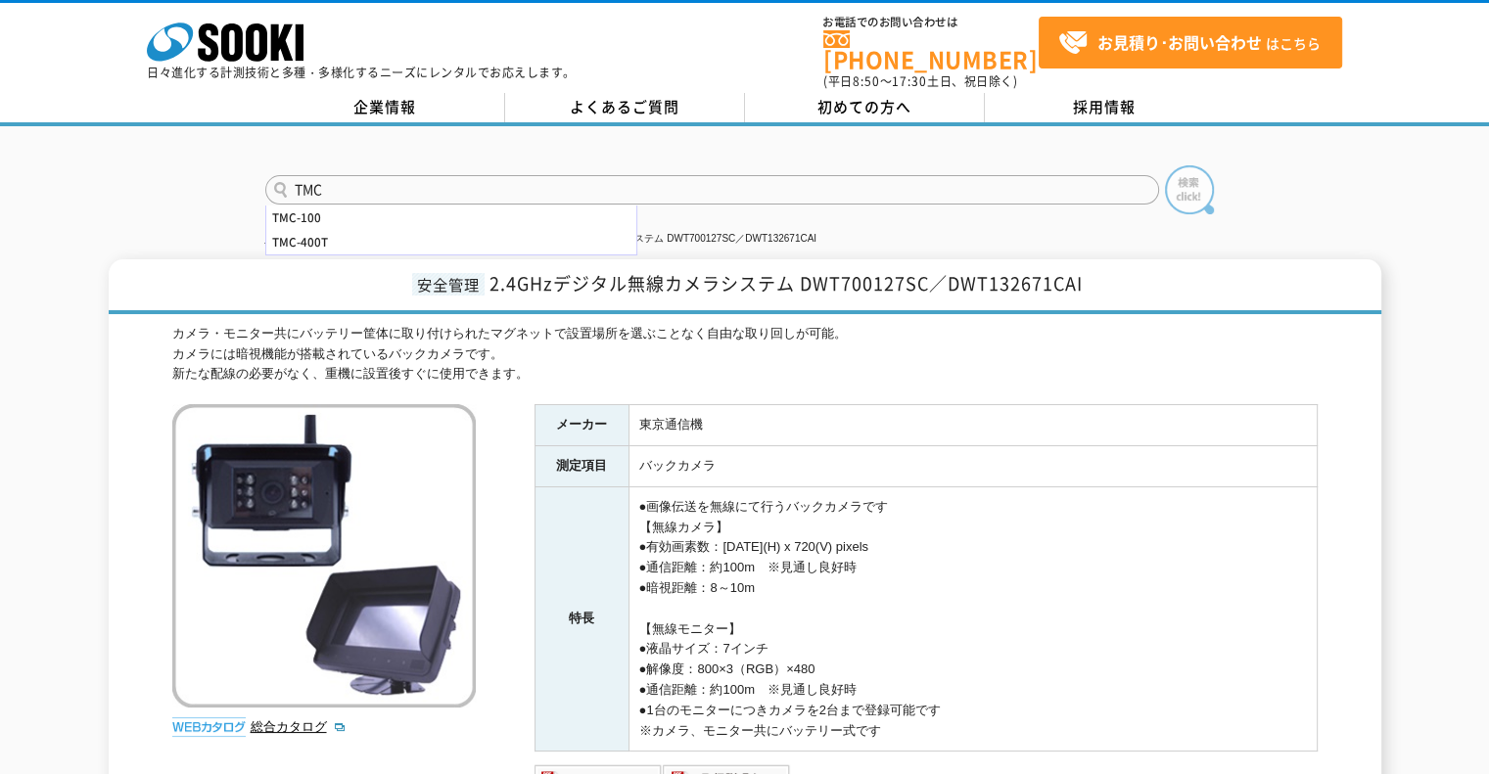
type input "TMC"
click at [1173, 183] on img at bounding box center [1189, 189] width 49 height 49
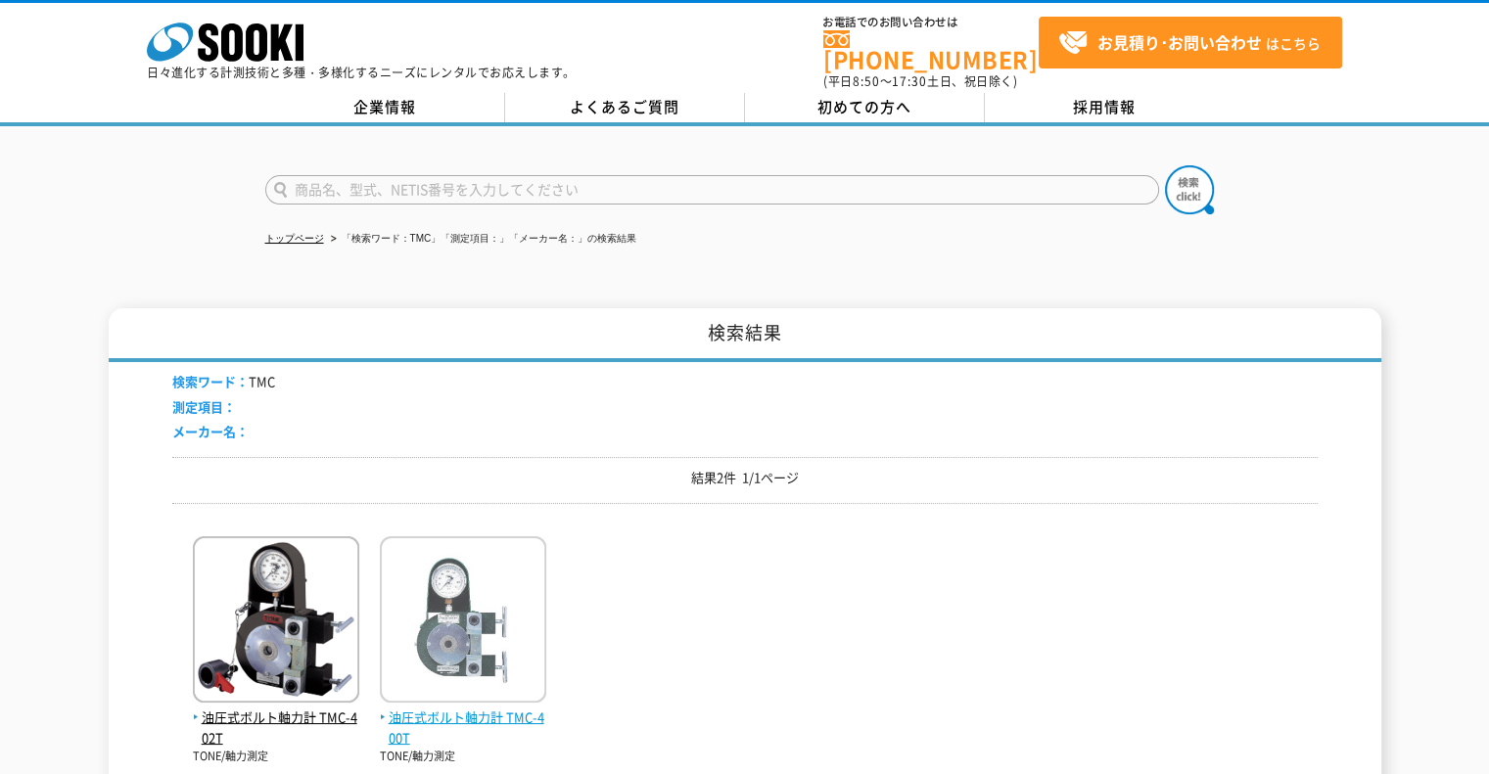
scroll to position [98, 0]
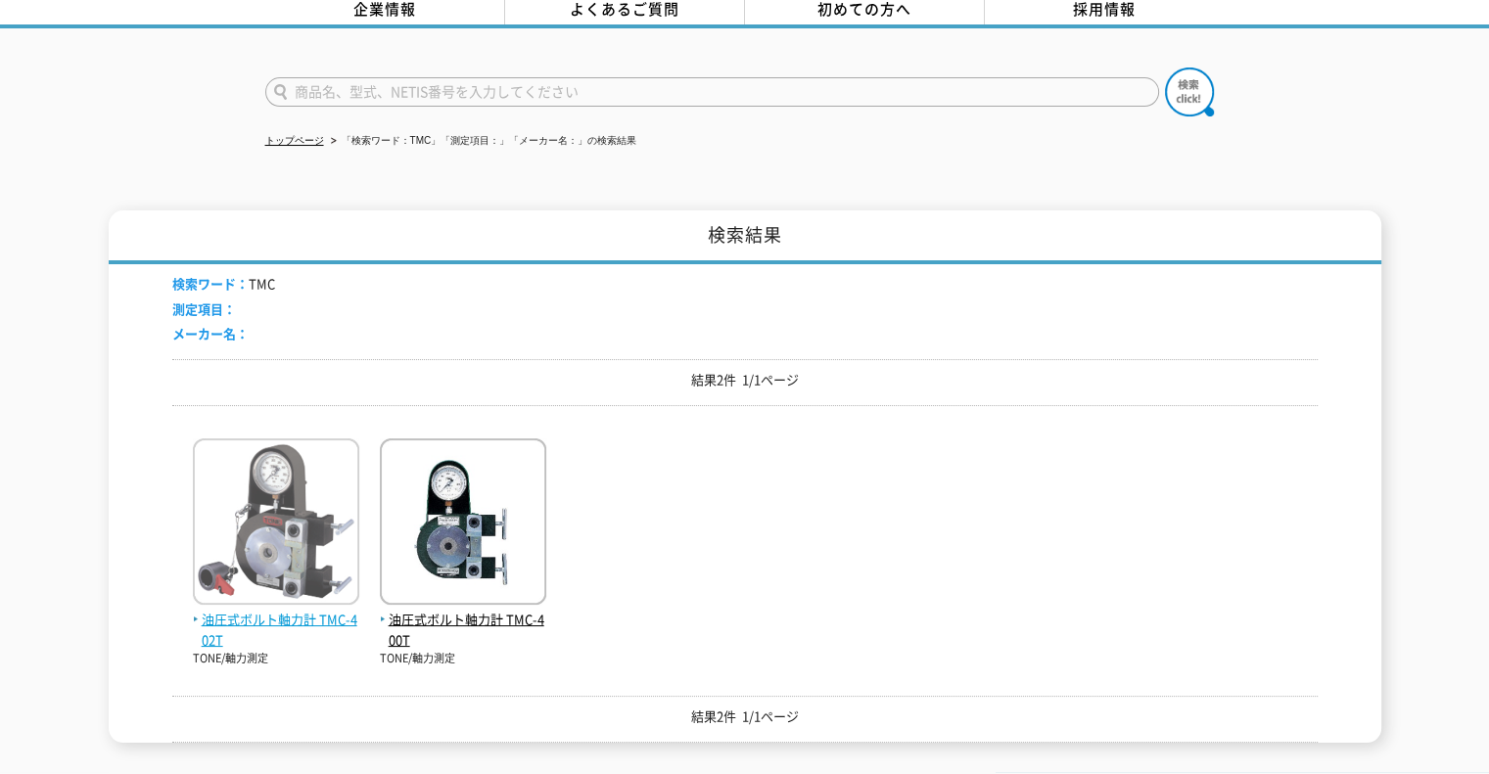
click at [257, 610] on span "油圧式ボルト軸力計 TMC-402T" at bounding box center [276, 630] width 166 height 41
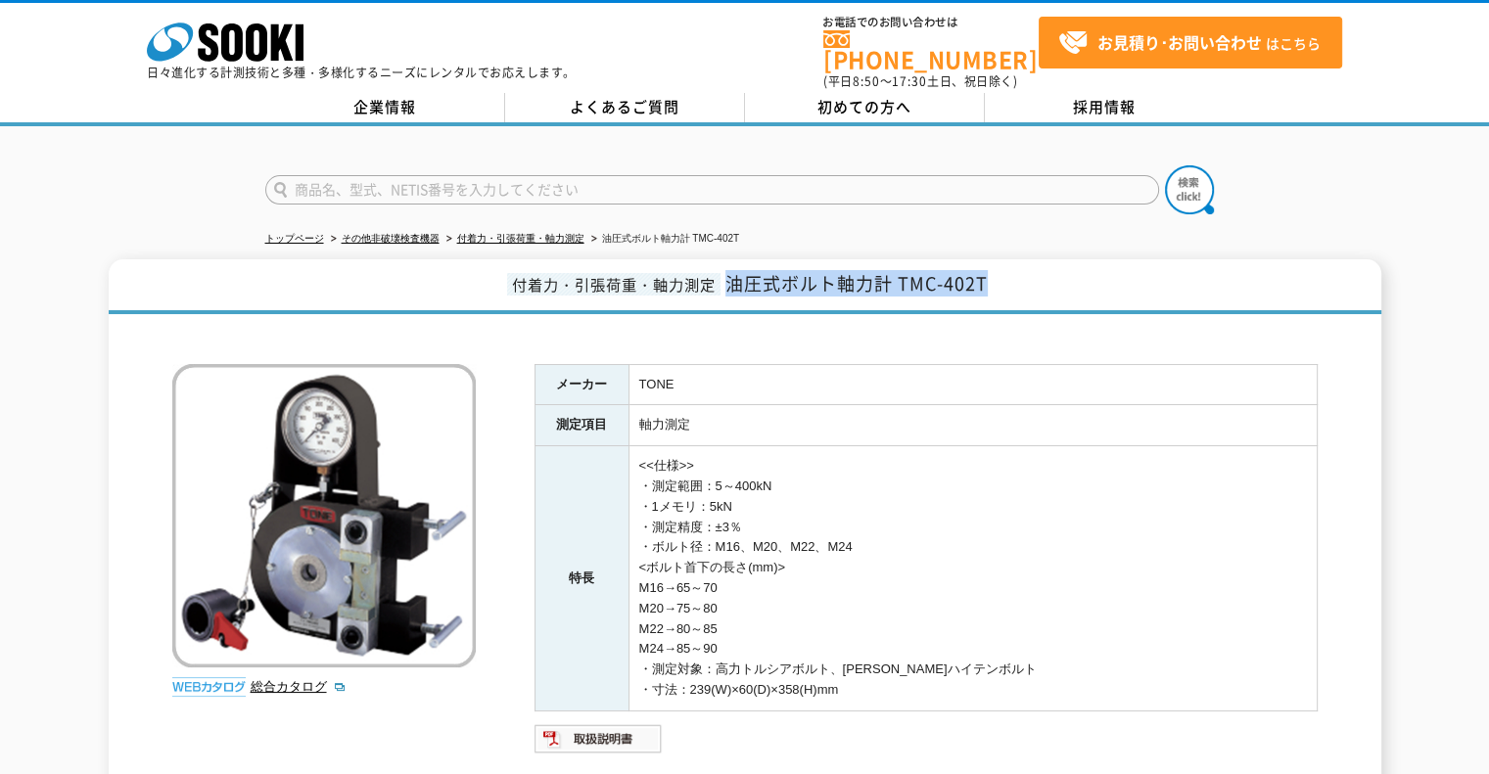
drag, startPoint x: 731, startPoint y: 269, endPoint x: 1181, endPoint y: 269, distance: 449.4
click at [1181, 269] on h1 "付着力・引張荷重・軸力測定 油圧式ボルト軸力計 TMC-402T" at bounding box center [745, 286] width 1273 height 55
copy span "油圧式ボルト軸力計 TMC-402T"
click at [433, 185] on input "text" at bounding box center [712, 189] width 894 height 29
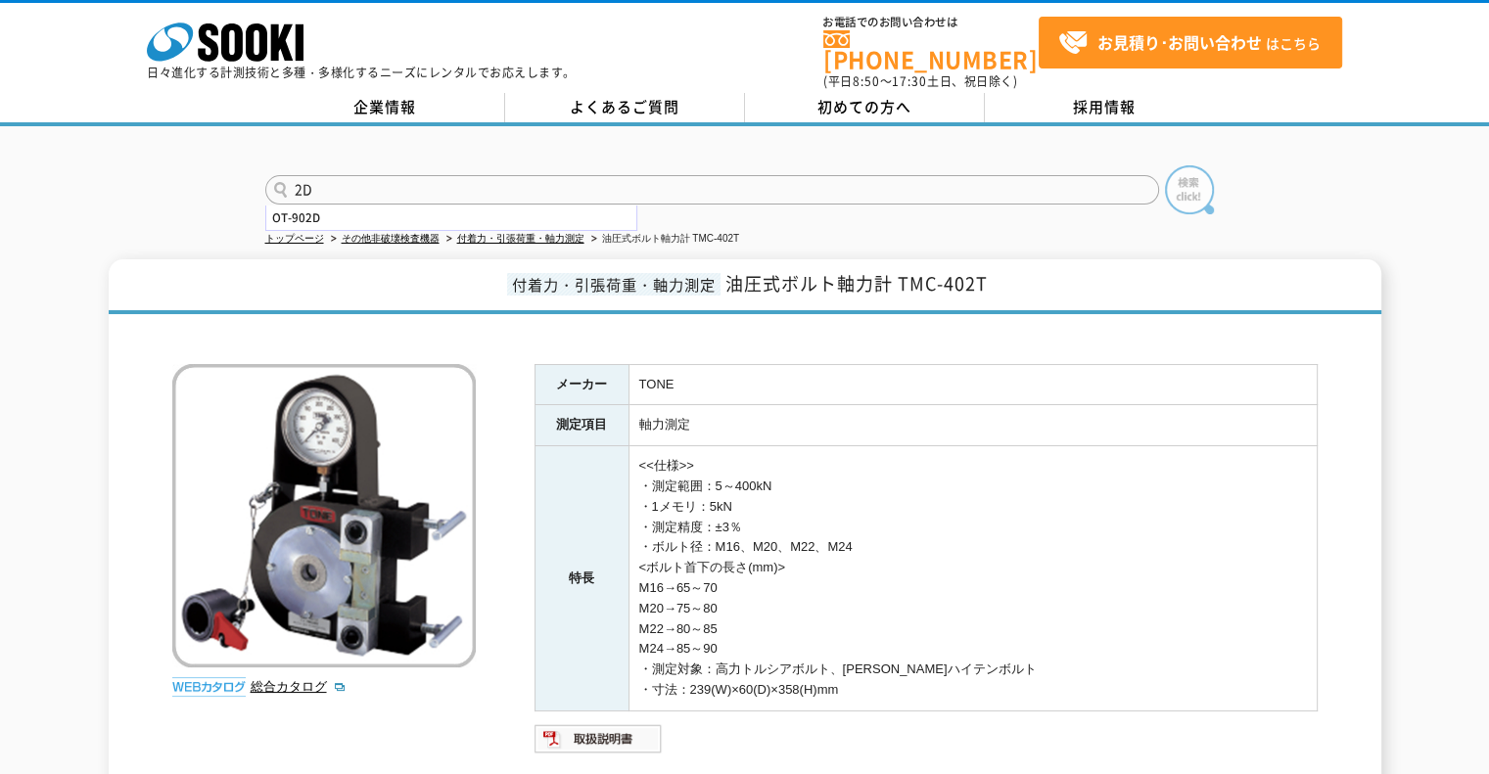
type input "2D"
click at [1194, 186] on img at bounding box center [1189, 189] width 49 height 49
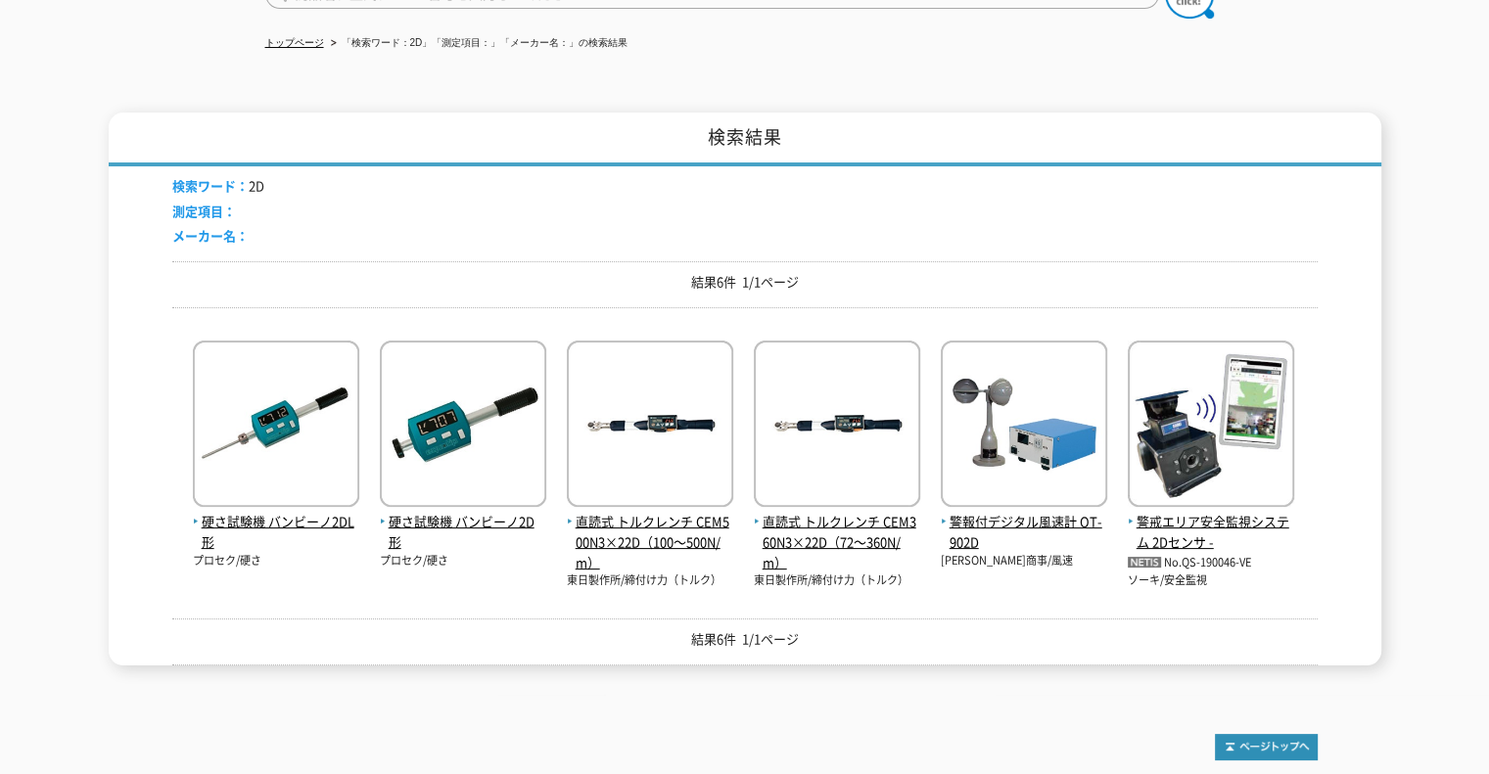
scroll to position [294, 0]
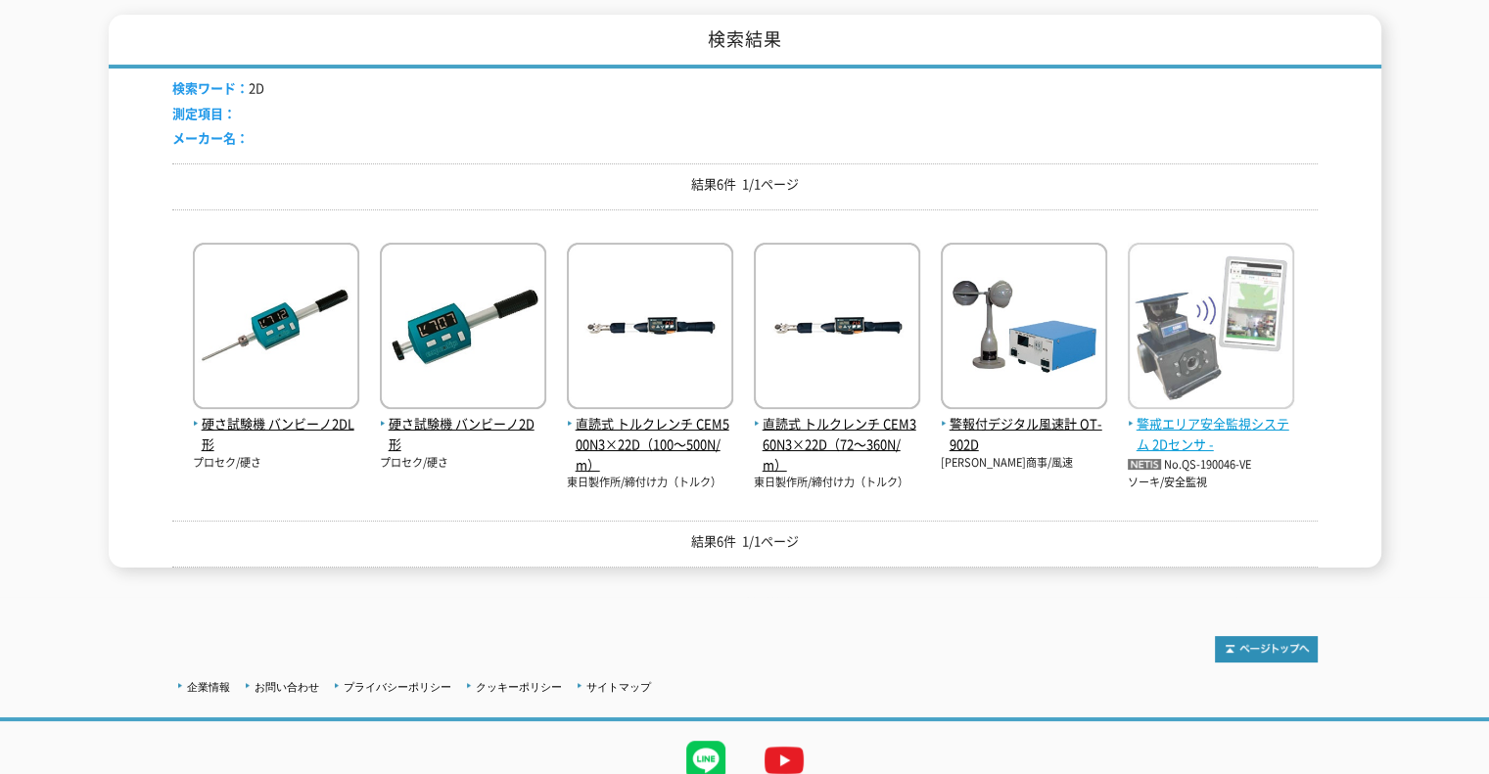
click at [1183, 422] on span "警戒エリア安全監視システム 2Dセンサ -" at bounding box center [1211, 434] width 166 height 41
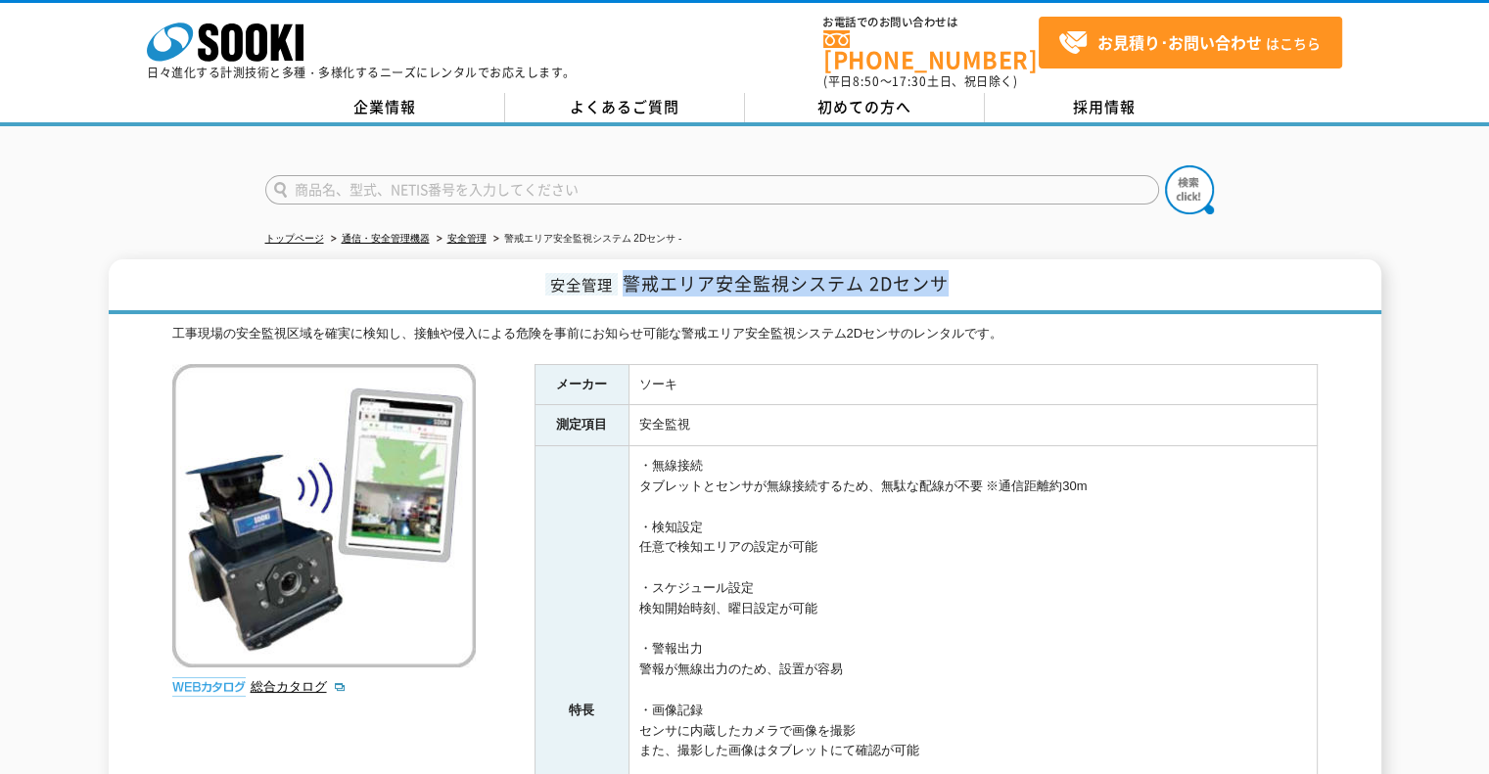
drag, startPoint x: 626, startPoint y: 271, endPoint x: 975, endPoint y: 273, distance: 349.5
click at [975, 273] on h1 "安全管理 警戒エリア安全監視システム 2Dセンサ" at bounding box center [745, 286] width 1273 height 55
copy span "警戒エリア安全監視システム 2Dセンサ"
click at [452, 175] on input "text" at bounding box center [712, 189] width 894 height 29
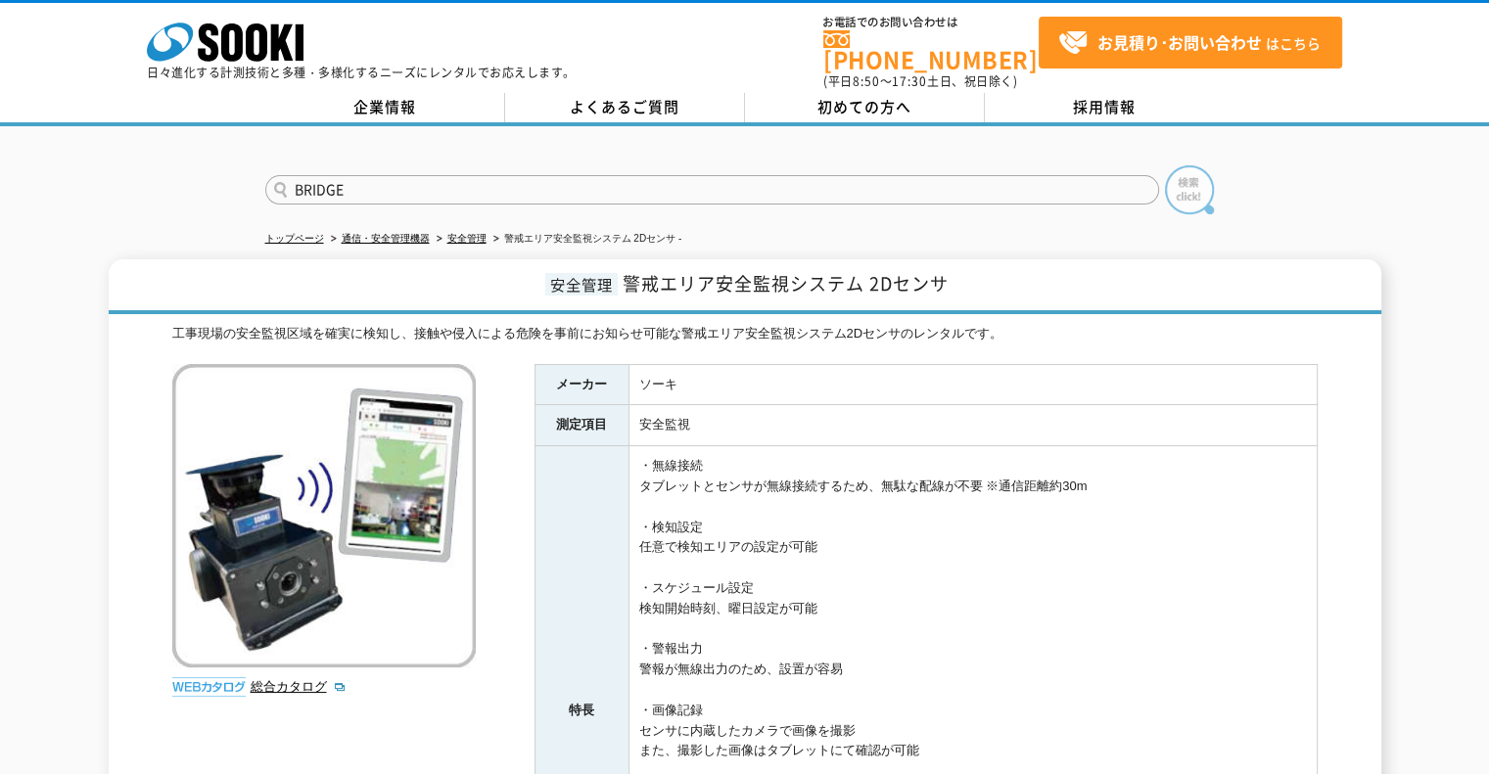
type input "BRIDGE"
click at [1180, 165] on img at bounding box center [1189, 189] width 49 height 49
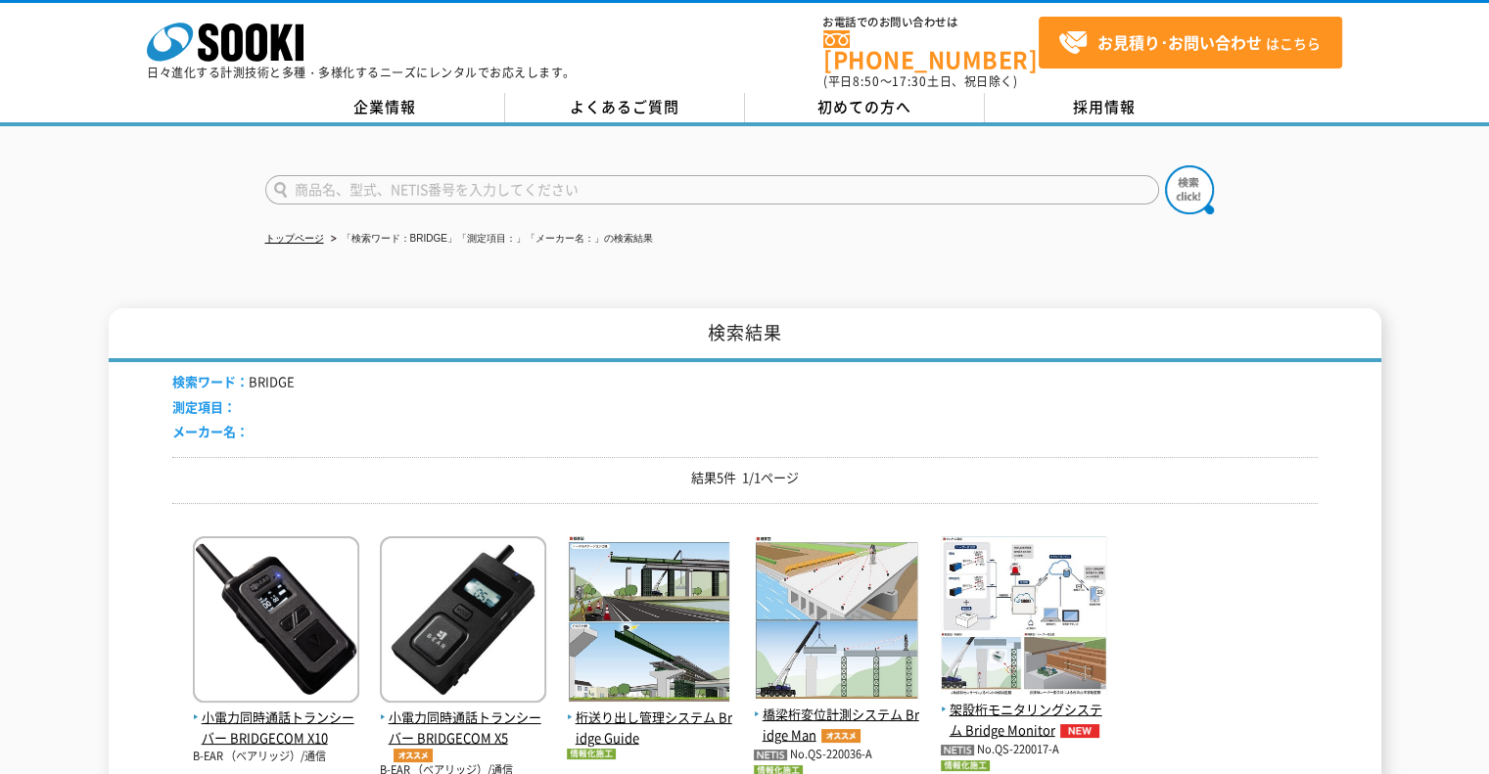
scroll to position [98, 0]
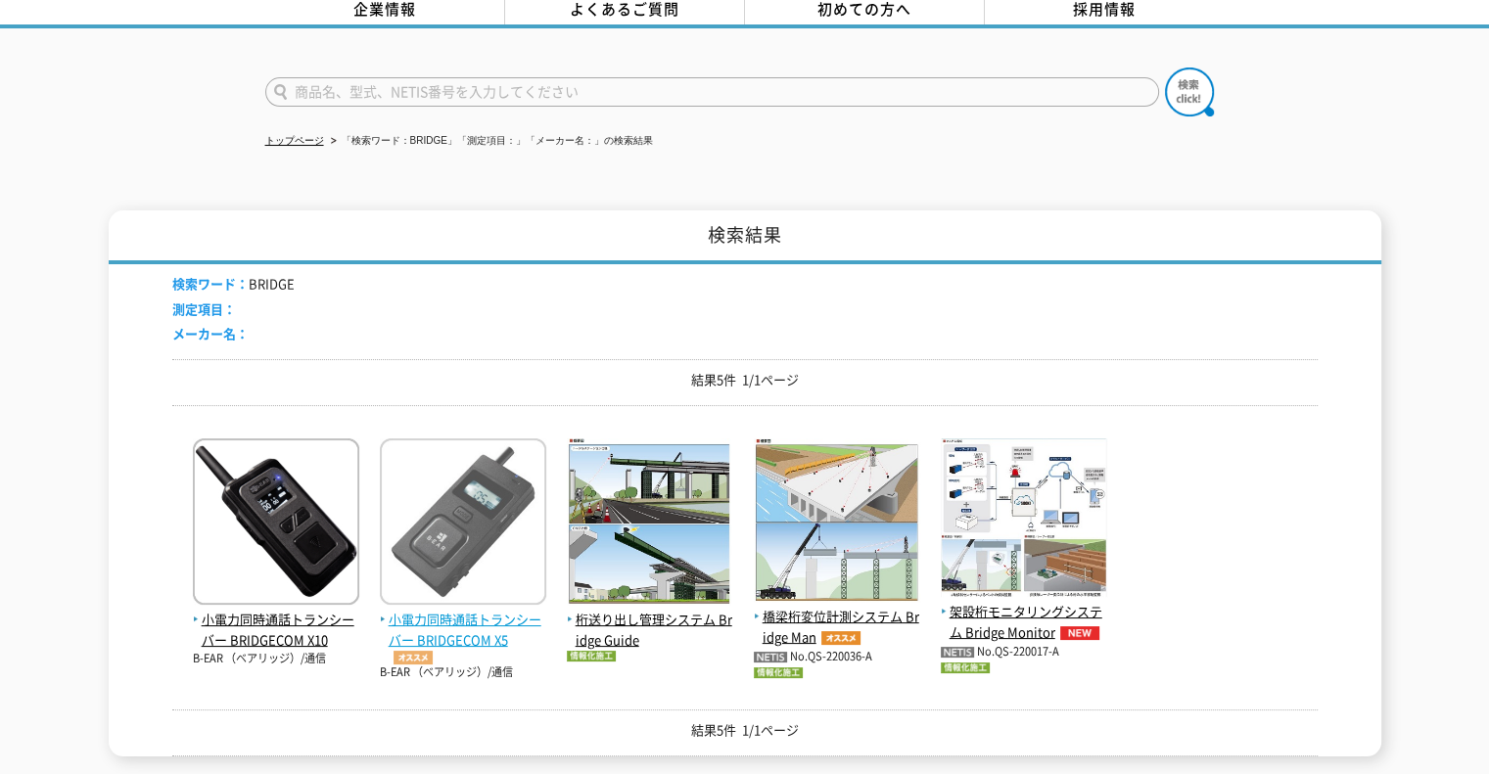
click at [446, 610] on span "小電力同時通話トランシーバー BRIDGECOM X5" at bounding box center [463, 637] width 166 height 55
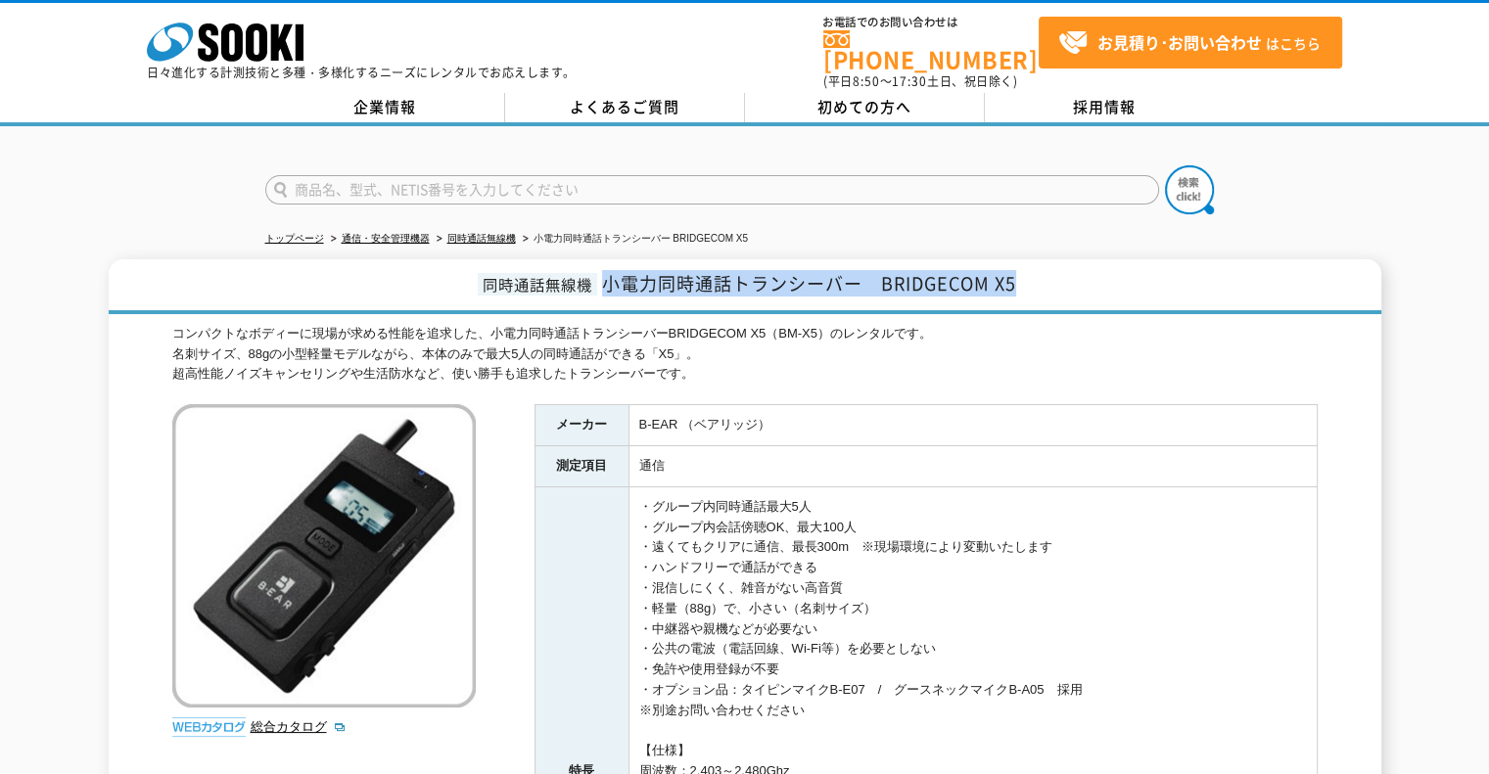
drag, startPoint x: 603, startPoint y: 275, endPoint x: 1190, endPoint y: 275, distance: 587.4
click at [1190, 275] on h1 "同時通話無線機 小電力同時通話トランシーバー　BRIDGECOM X5" at bounding box center [745, 286] width 1273 height 55
copy span "小電力同時通話トランシーバー　BRIDGECOM X5"
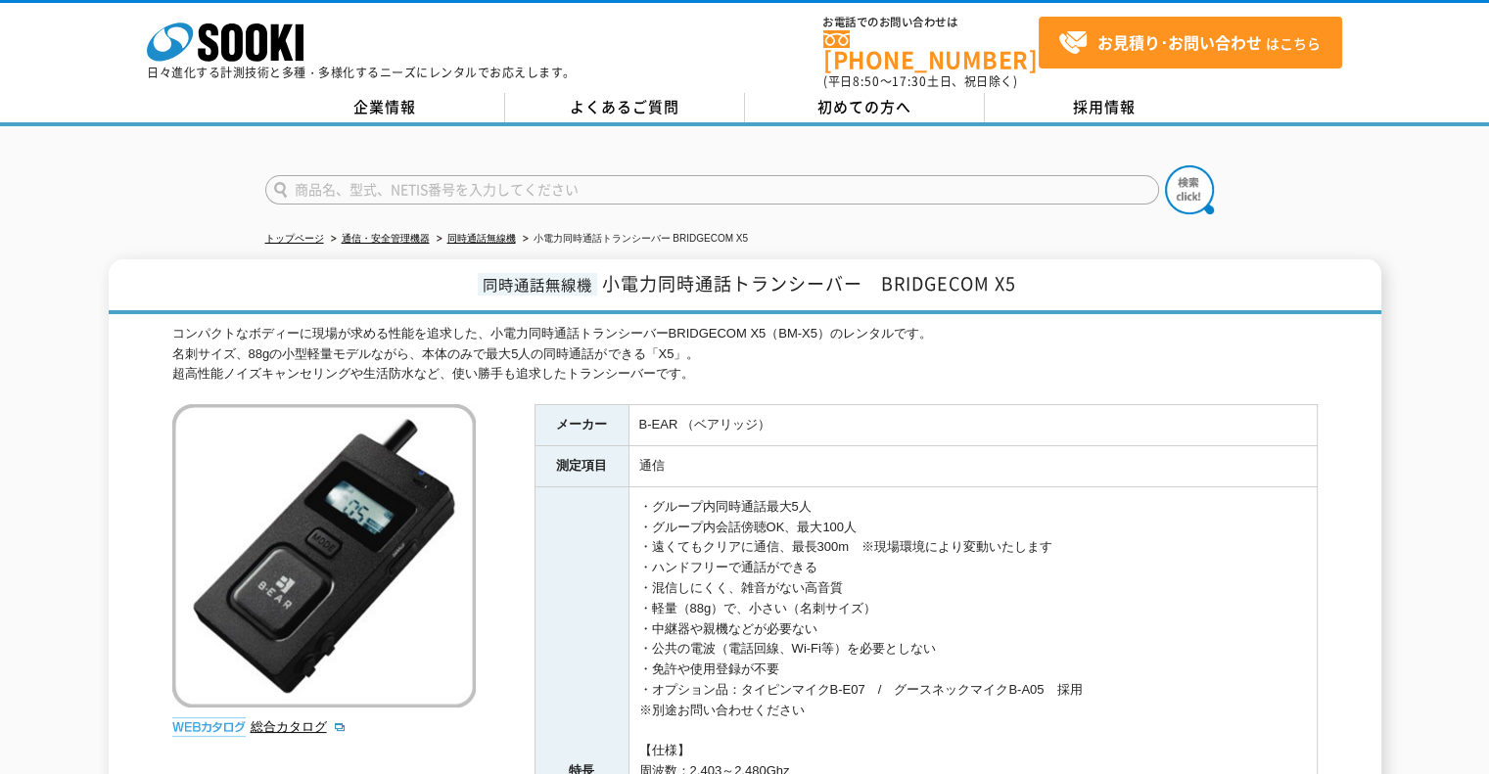
click at [809, 359] on div "コンパクトなボディーに現場が求める性能を追求した、小電力同時通話トランシーバーBRIDGECOM X5（BM-X5）のレンタルです。 名刺サイズ、88gの小型…" at bounding box center [744, 354] width 1145 height 61
click at [664, 175] on input "text" at bounding box center [712, 189] width 894 height 29
type input "J14"
click at [1209, 171] on img at bounding box center [1189, 189] width 49 height 49
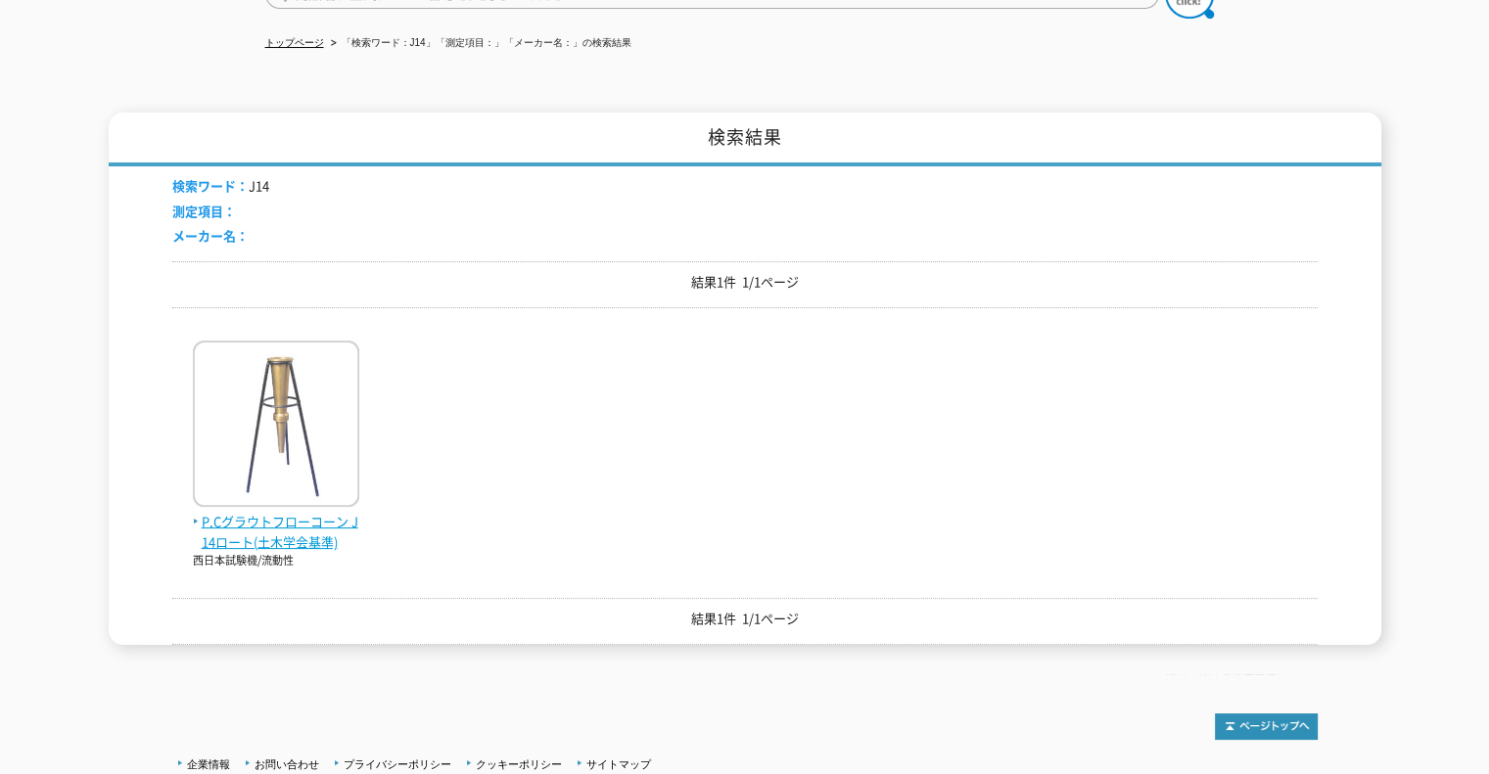
click at [317, 512] on span "P.Cグラウトフローコーン J14ロート(土木学会基準)" at bounding box center [276, 532] width 166 height 41
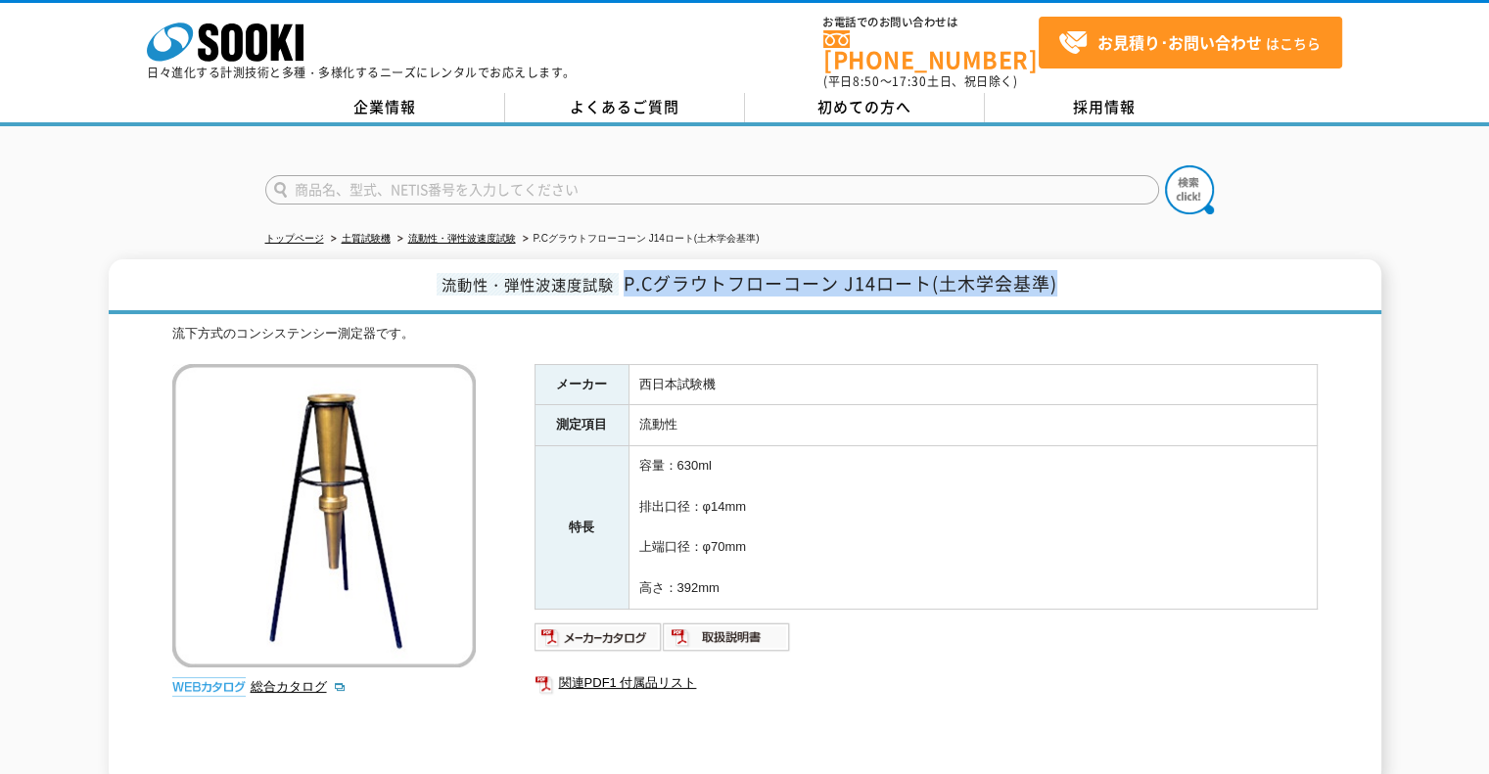
drag, startPoint x: 628, startPoint y: 270, endPoint x: 1141, endPoint y: 270, distance: 513.0
click at [1141, 270] on h1 "流動性・弾性波速度試験 P.Cグラウトフローコーン J14ロート(土木学会基準)" at bounding box center [745, 286] width 1273 height 55
copy span "P.Cグラウトフローコーン J14ロート(土木学会基準)"
click at [356, 179] on input "text" at bounding box center [712, 189] width 894 height 29
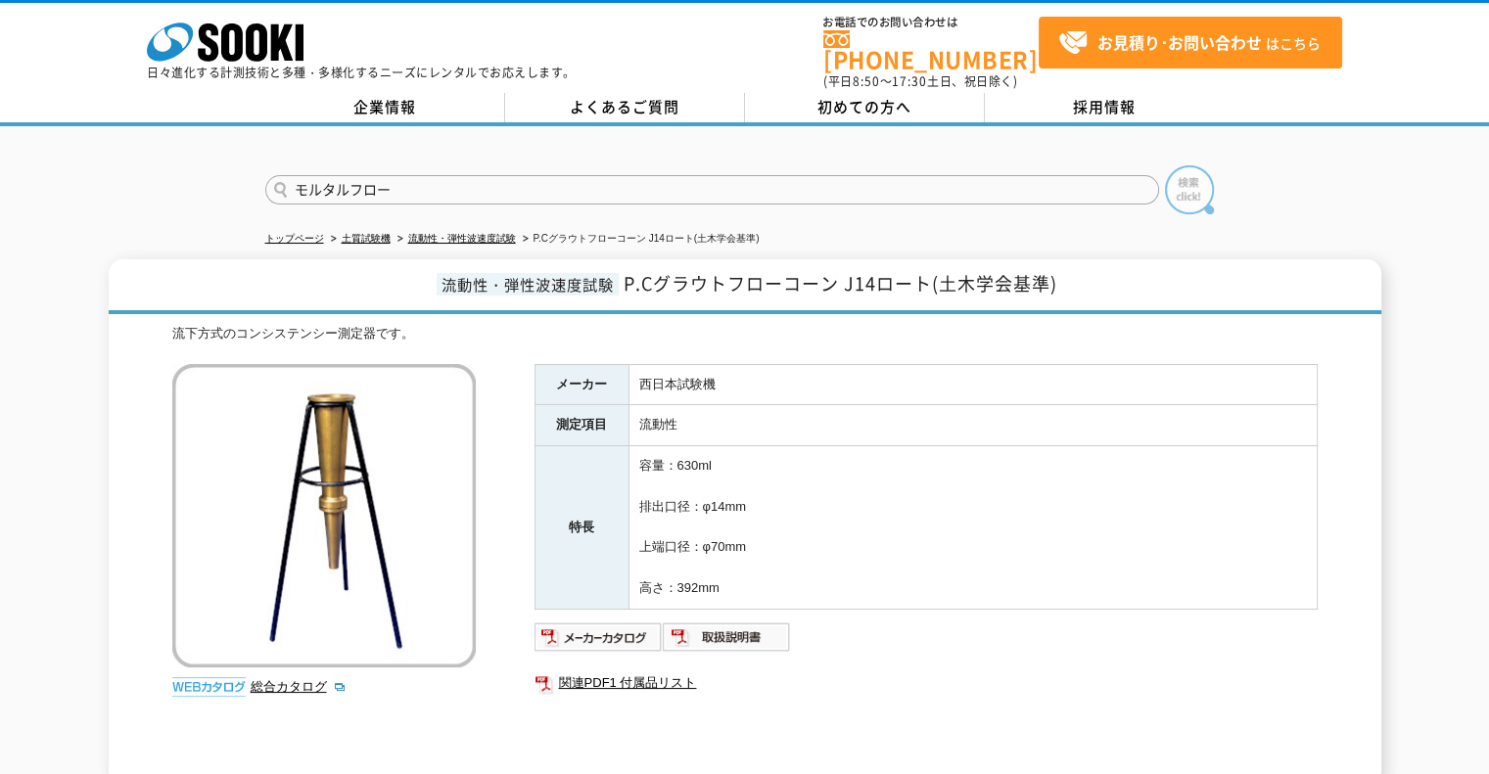
type input "モルタルフロー"
click at [1175, 165] on img at bounding box center [1189, 189] width 49 height 49
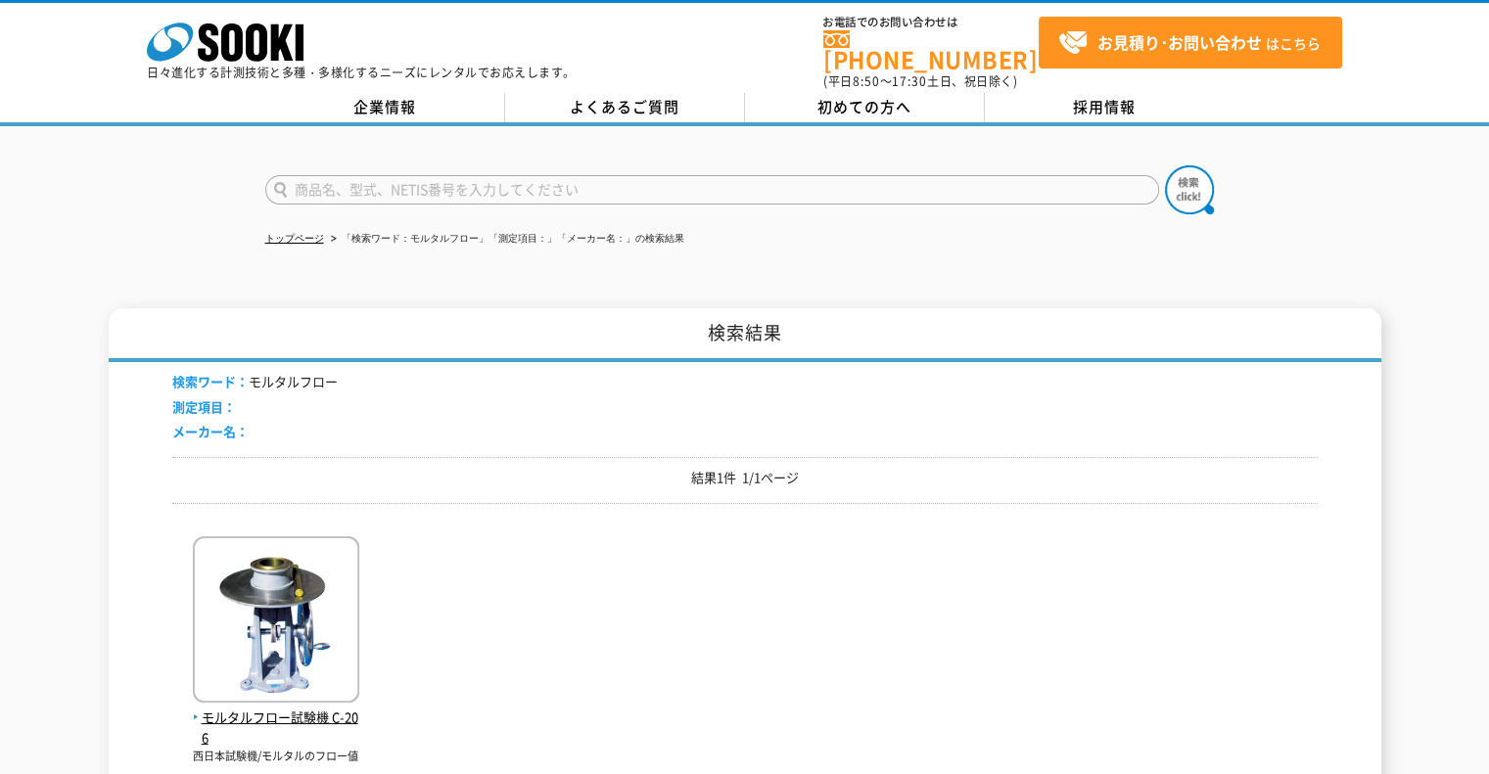
scroll to position [196, 0]
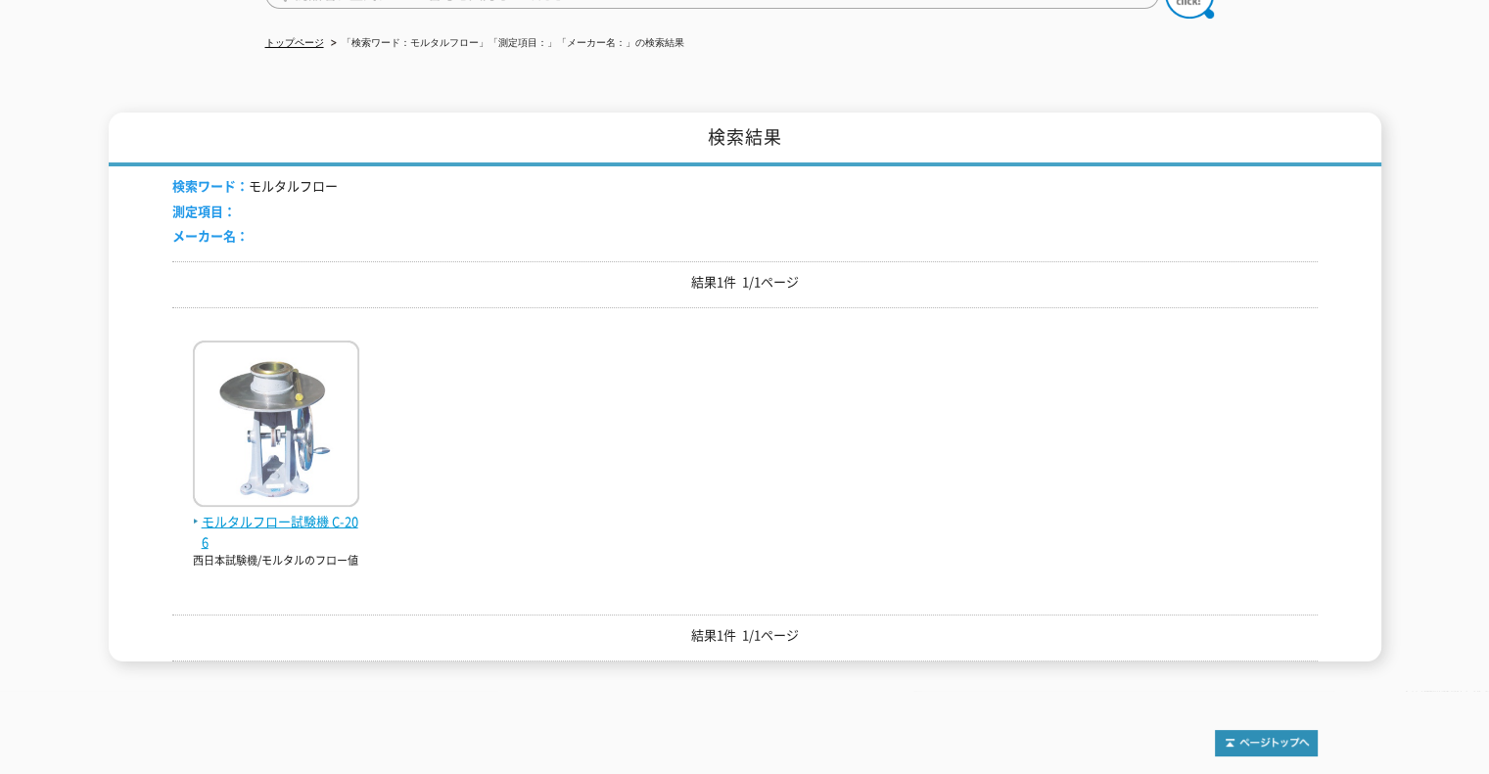
click at [243, 494] on img at bounding box center [276, 426] width 166 height 171
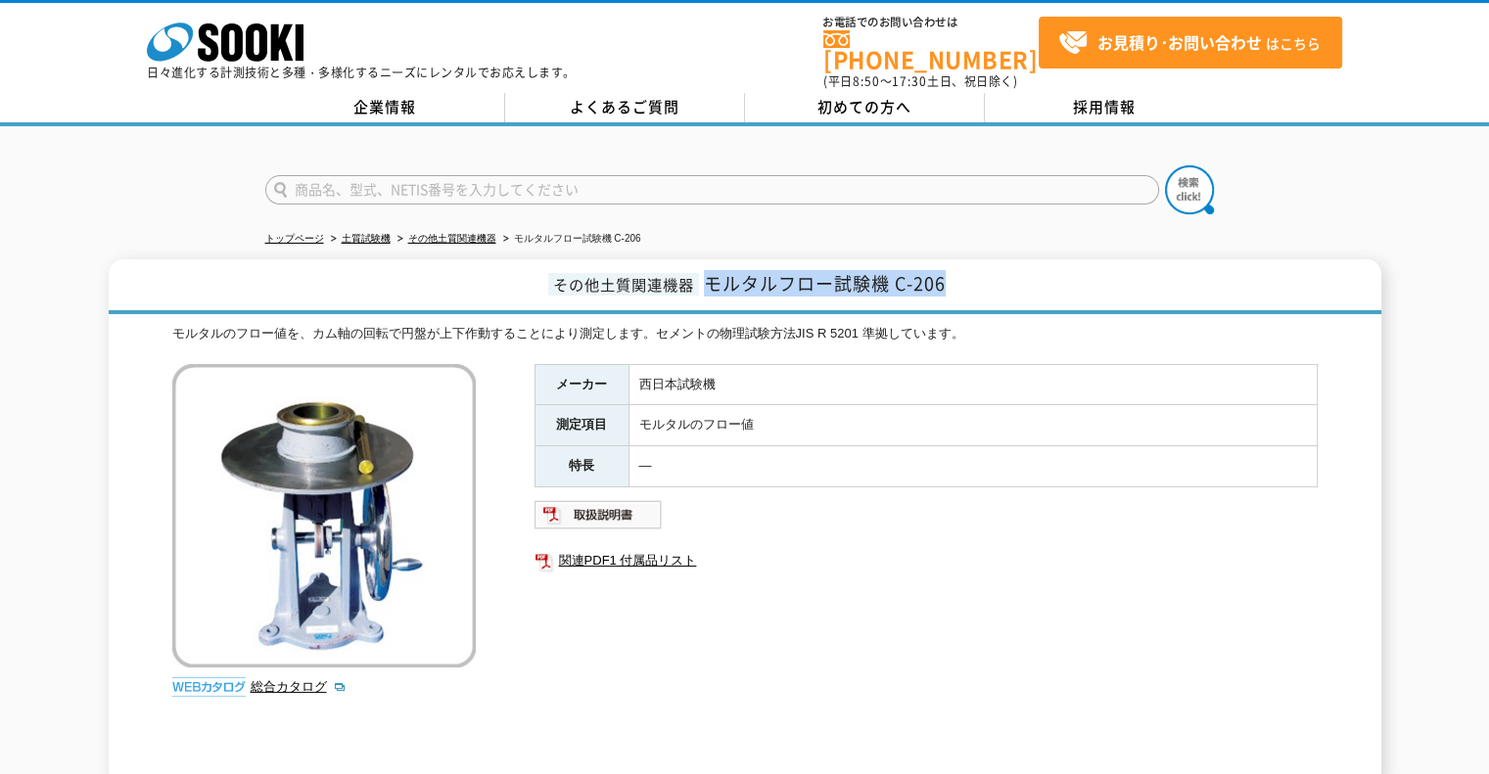
drag, startPoint x: 709, startPoint y: 271, endPoint x: 1106, endPoint y: 286, distance: 397.7
click at [1106, 286] on h1 "その他土質関連機器 モルタルフロー試験機 C-206" at bounding box center [745, 286] width 1273 height 55
copy span "モルタルフロー試験機 C-206"
click at [612, 175] on input "text" at bounding box center [712, 189] width 894 height 29
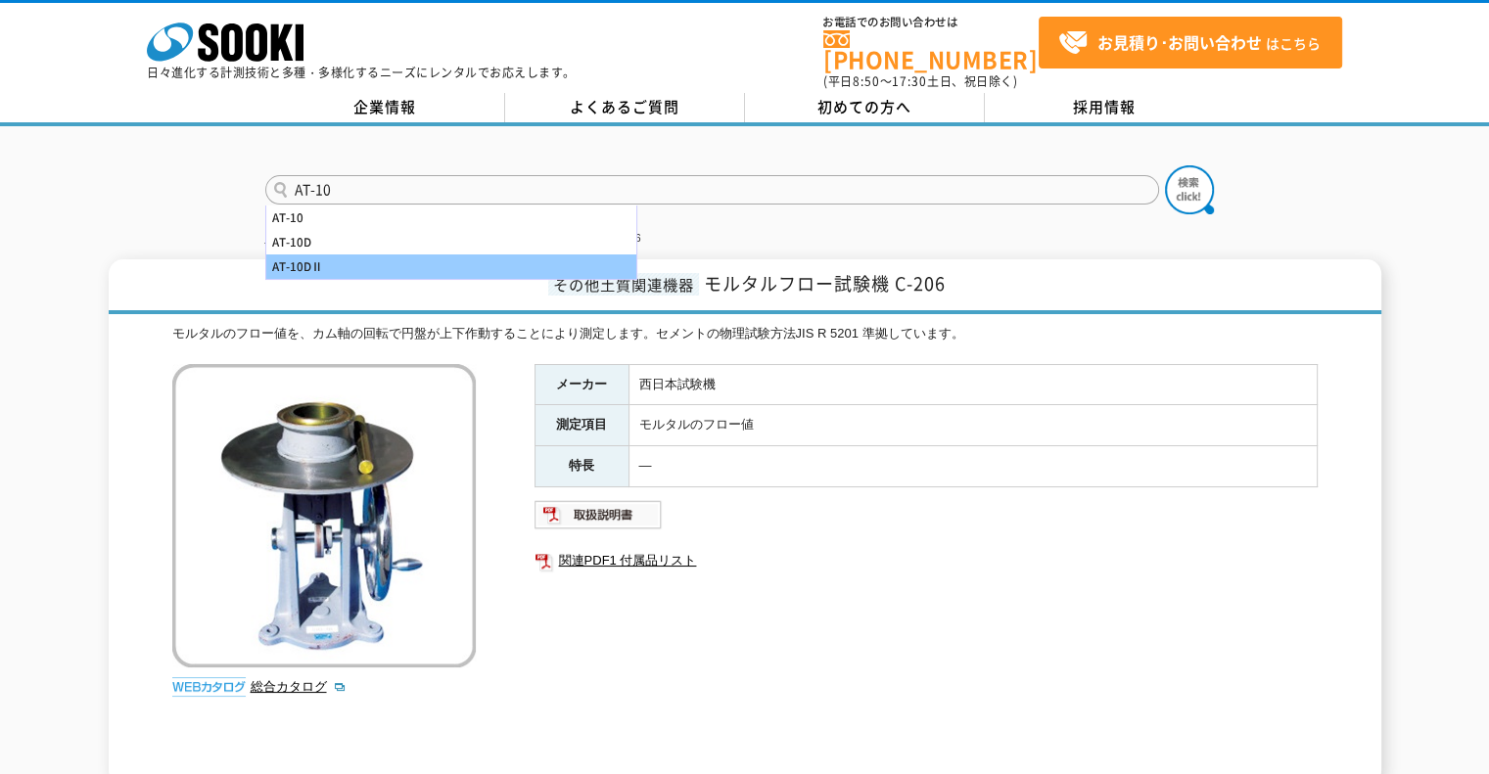
click at [409, 255] on div "AT-10DⅡ" at bounding box center [451, 267] width 370 height 24
type input "AT-10DⅡ"
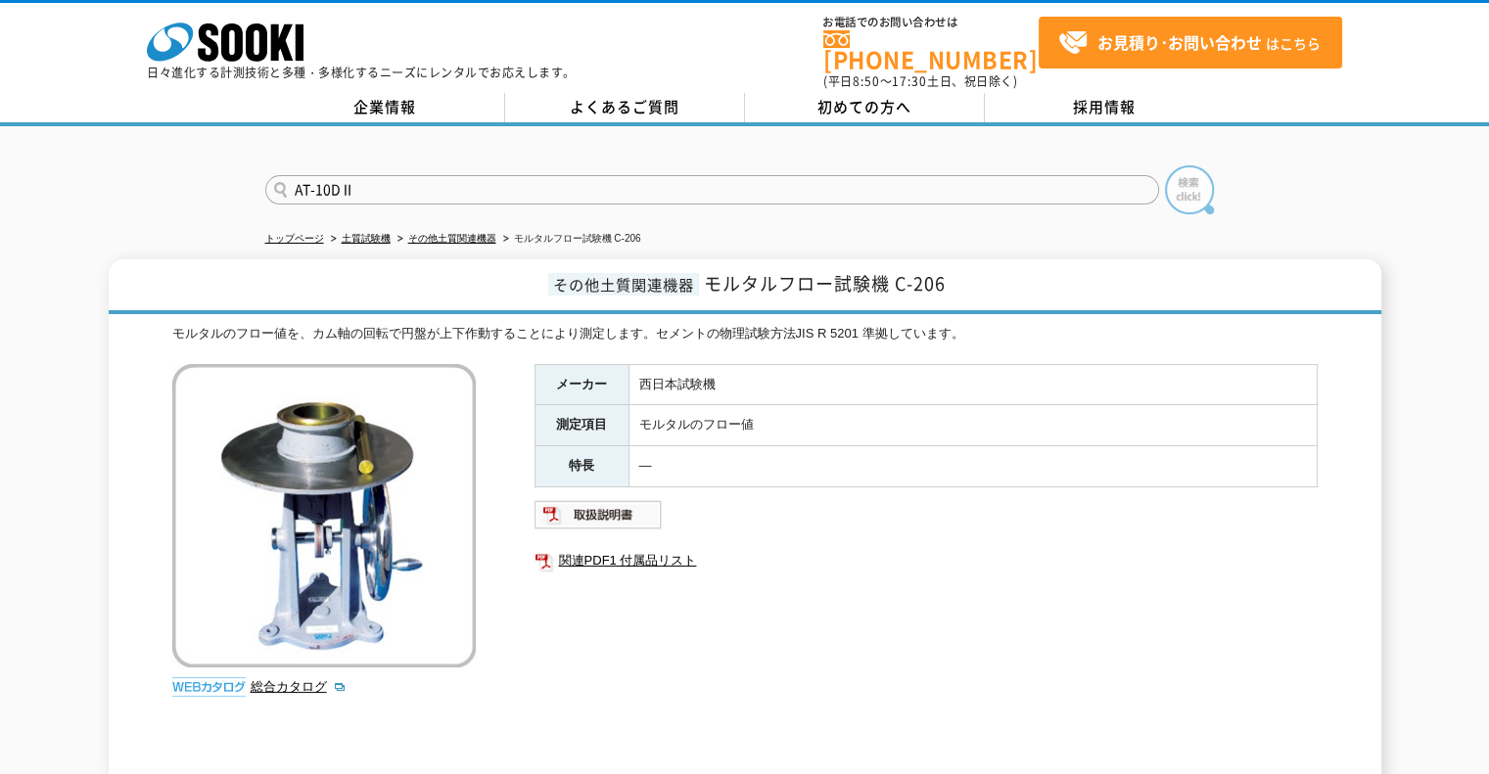
click at [1184, 181] on img at bounding box center [1189, 189] width 49 height 49
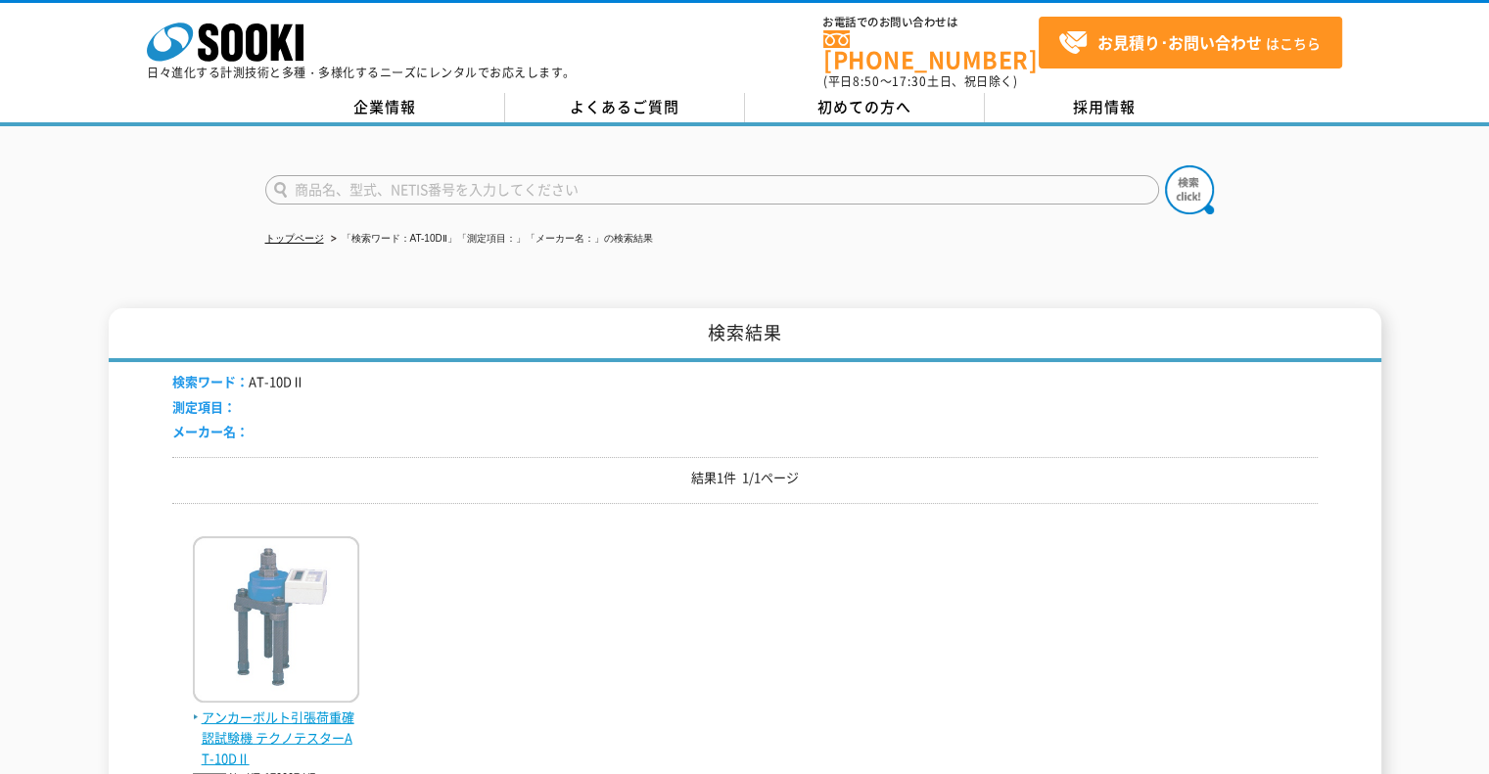
click at [277, 723] on span "アンカーボルト引張荷重確認試験機 テクノテスターAT-10DⅡ" at bounding box center [276, 738] width 166 height 61
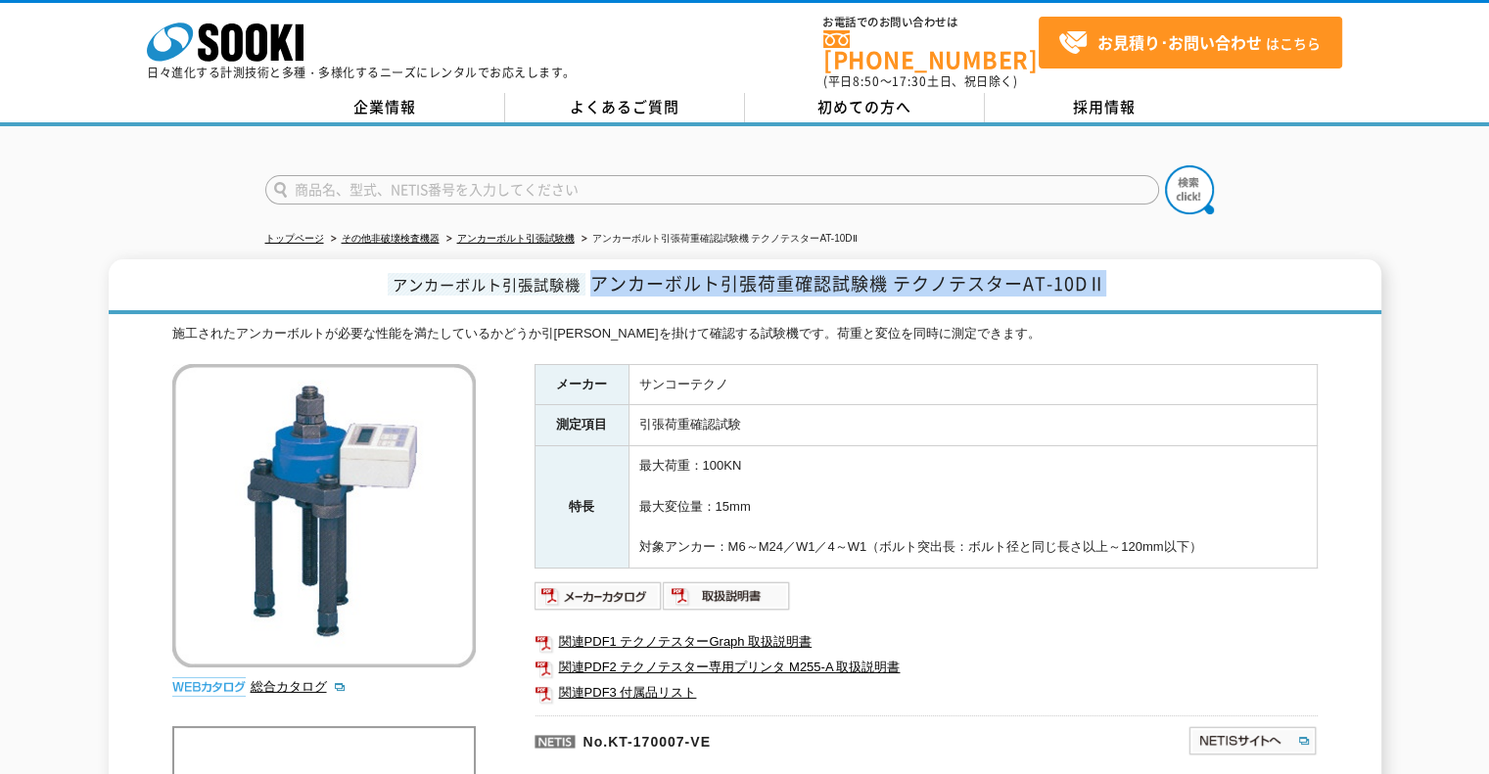
drag, startPoint x: 599, startPoint y: 273, endPoint x: 1224, endPoint y: 268, distance: 624.6
click at [1224, 268] on h1 "アンカーボルト引張試験機 アンカーボルト引張荷重確認試験機 テクノテスターAT-10DⅡ" at bounding box center [745, 286] width 1273 height 55
copy span "アンカーボルト引張荷重確認試験機 テクノテスターAT-10DⅡ"
click at [440, 175] on input "text" at bounding box center [712, 189] width 894 height 29
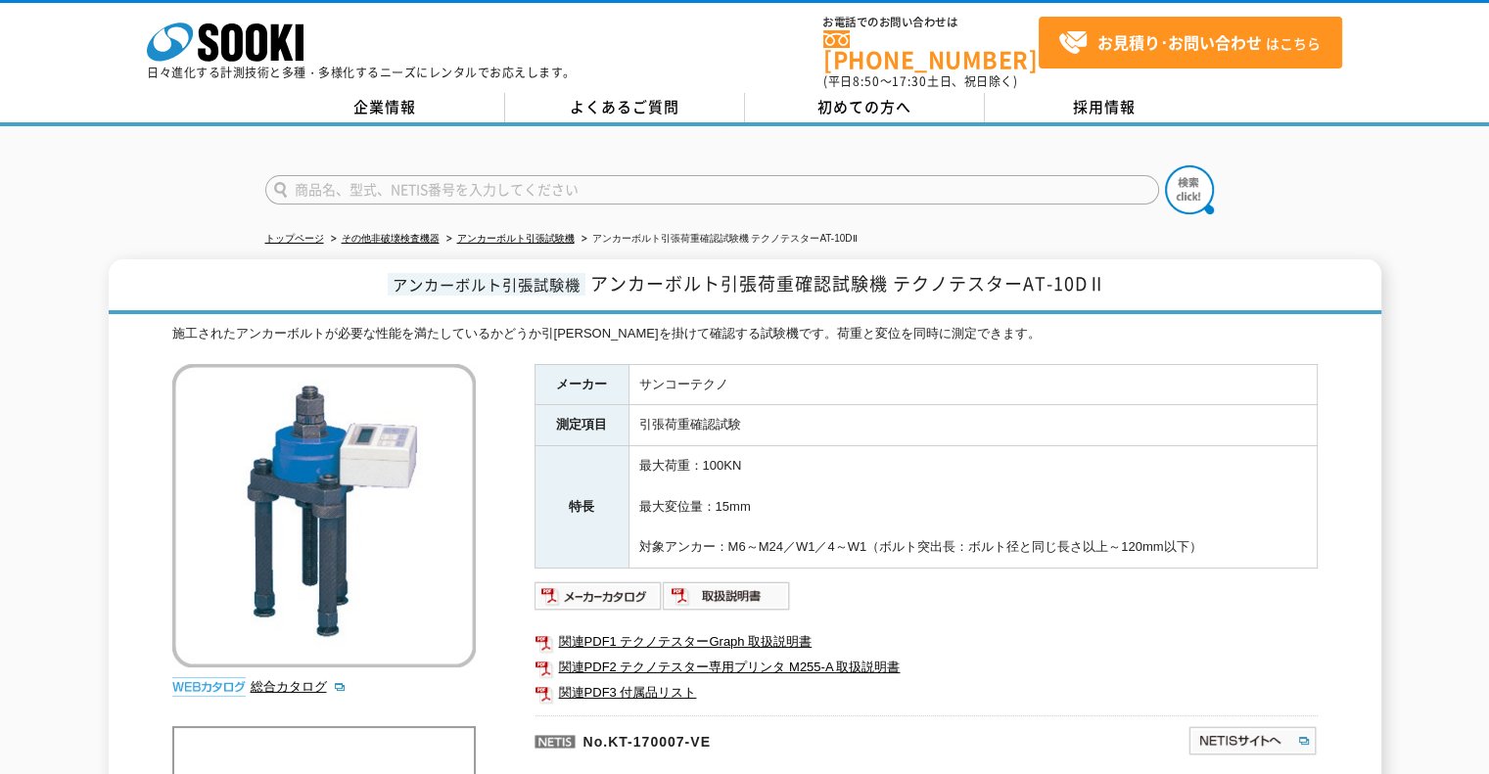
type input "商品名、型式、NETIS番号を入力してください"
type input "LP610"
click at [1198, 176] on img at bounding box center [1189, 189] width 49 height 49
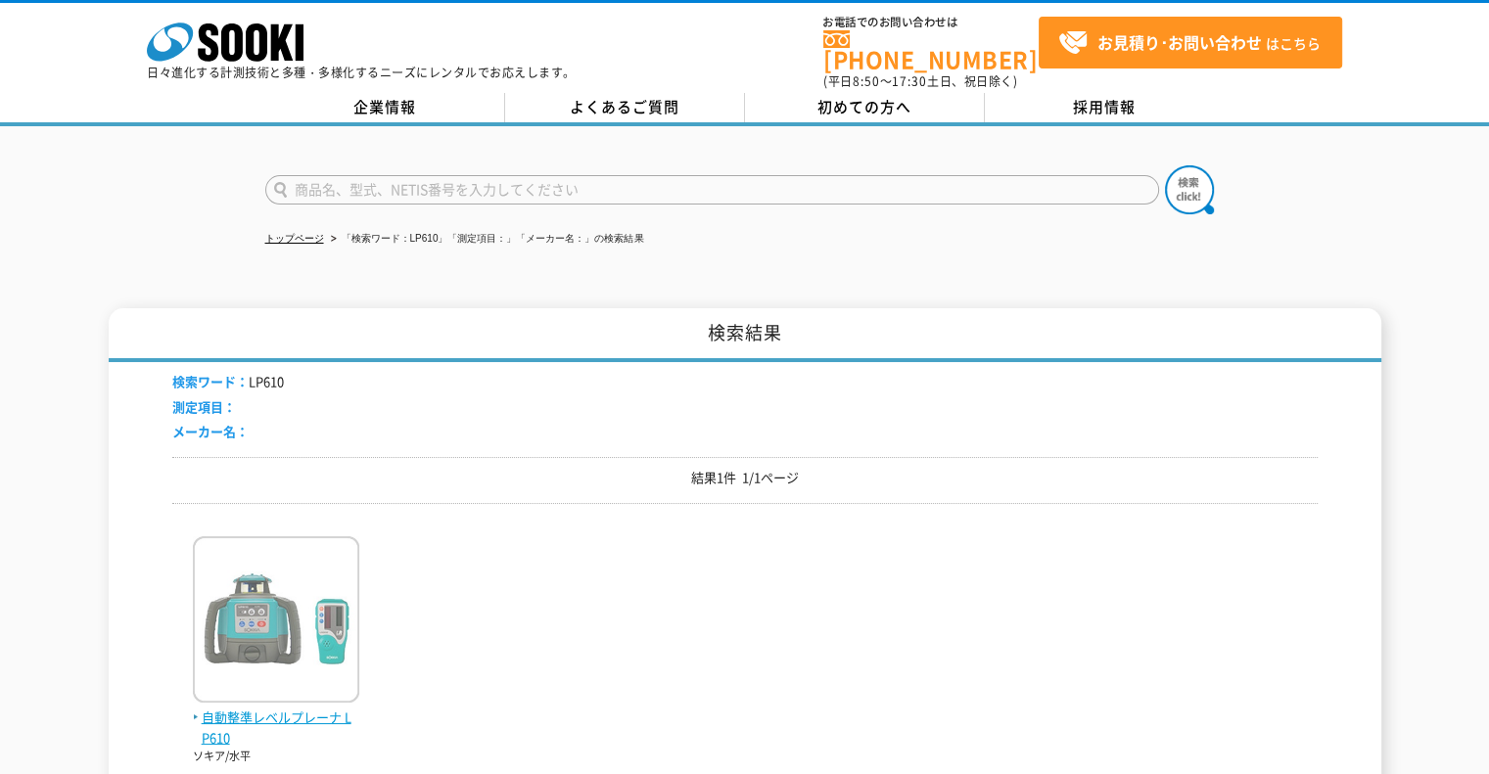
click at [300, 685] on img at bounding box center [276, 621] width 166 height 171
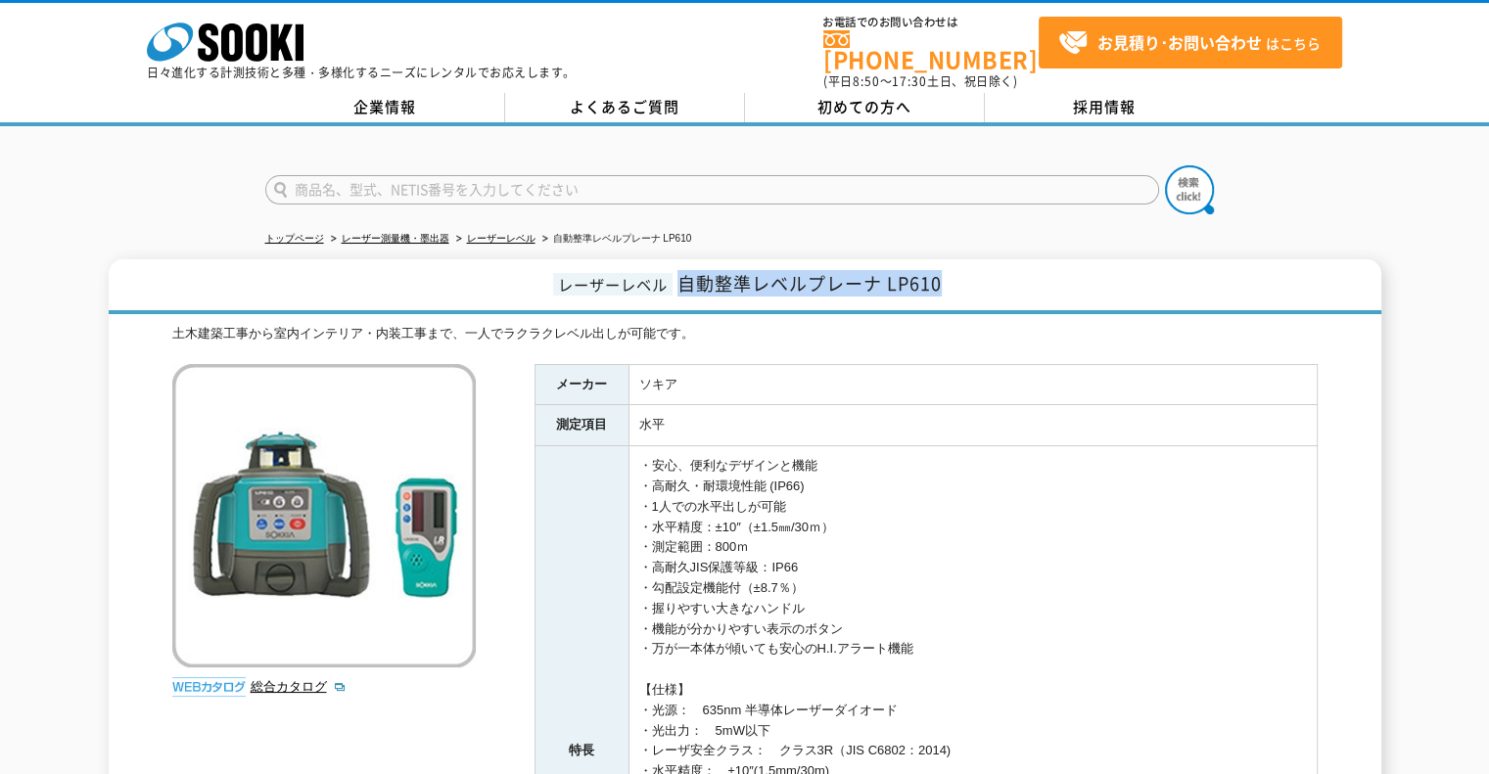
drag, startPoint x: 679, startPoint y: 269, endPoint x: 1110, endPoint y: 273, distance: 430.8
click at [1110, 273] on h1 "レーザーレベル 自動整準レベルプレーナ LP610" at bounding box center [745, 286] width 1273 height 55
copy span "自動整準レベルプレーナ LP610"
click at [466, 176] on input "text" at bounding box center [712, 189] width 894 height 29
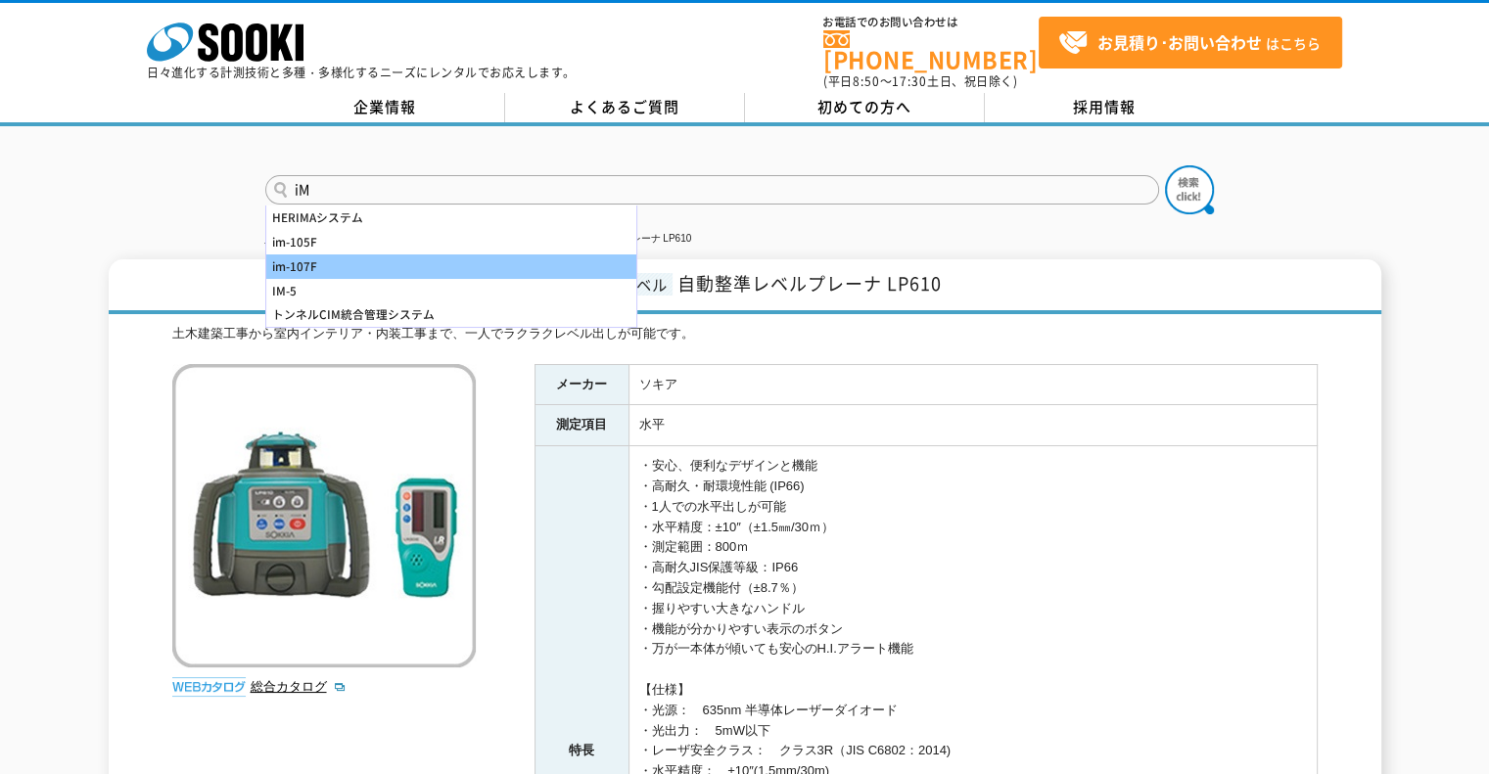
click at [399, 255] on div "im-107F" at bounding box center [451, 267] width 370 height 24
type input "im-107F"
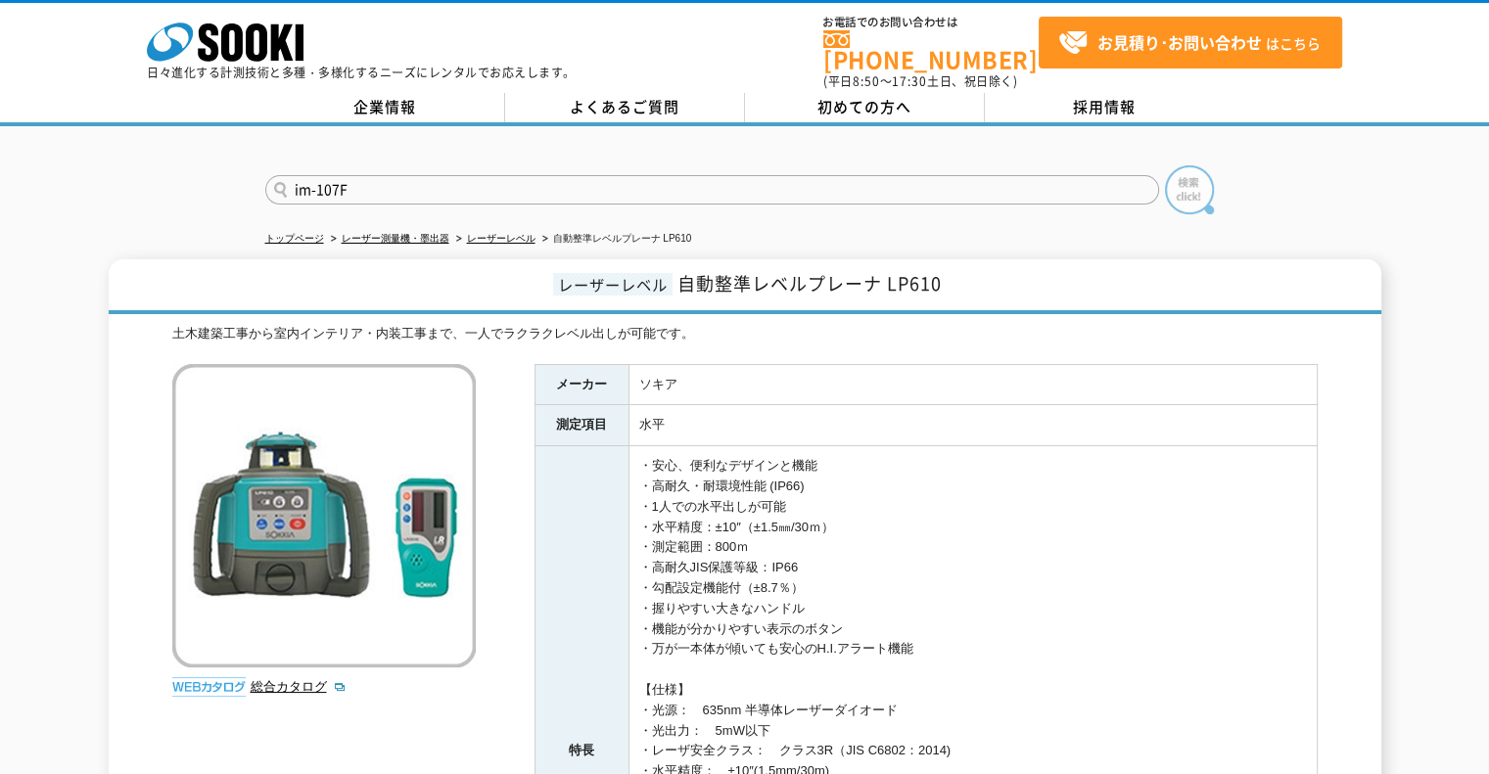
click at [1213, 165] on img at bounding box center [1189, 189] width 49 height 49
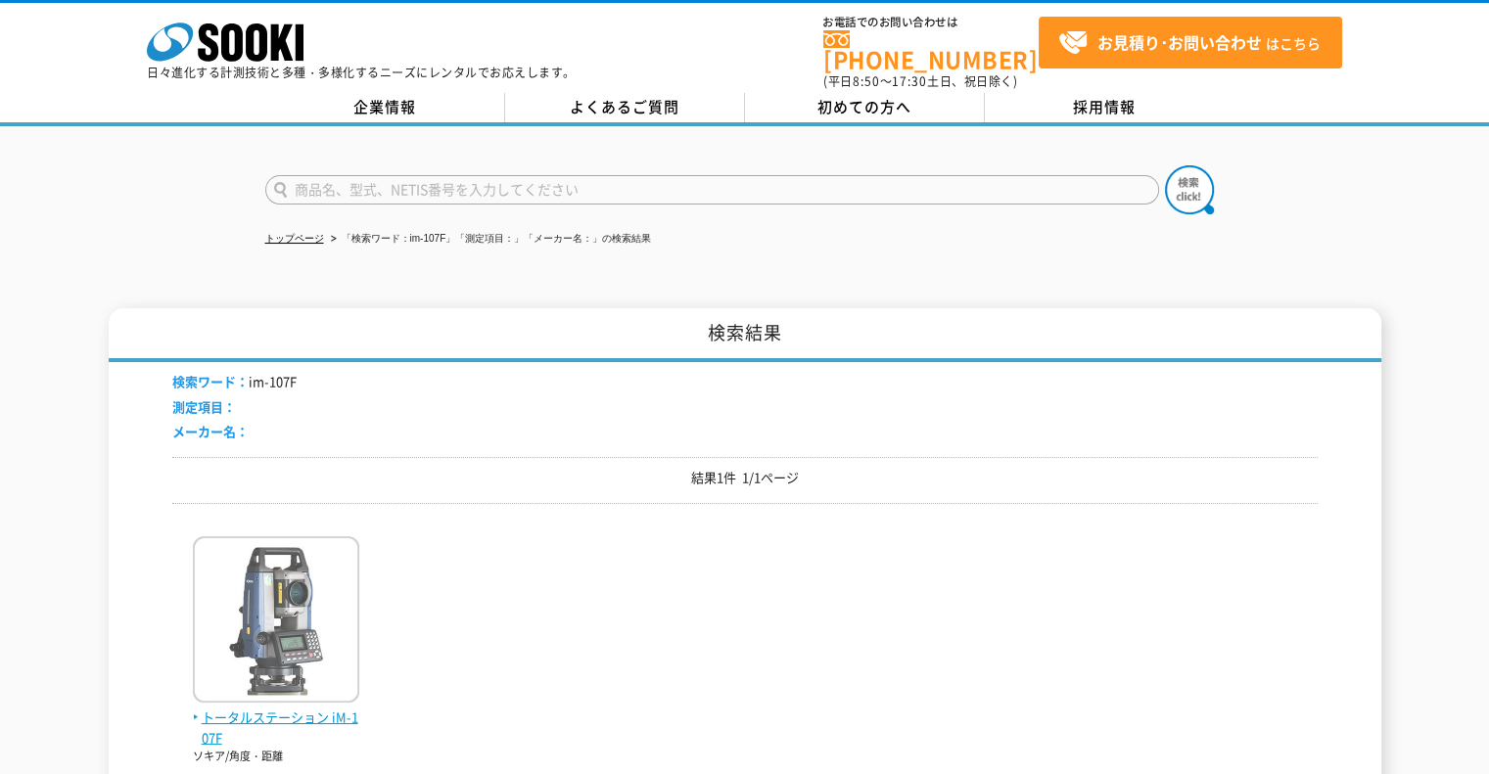
click at [293, 708] on span "トータルステーション iM-107F" at bounding box center [276, 728] width 166 height 41
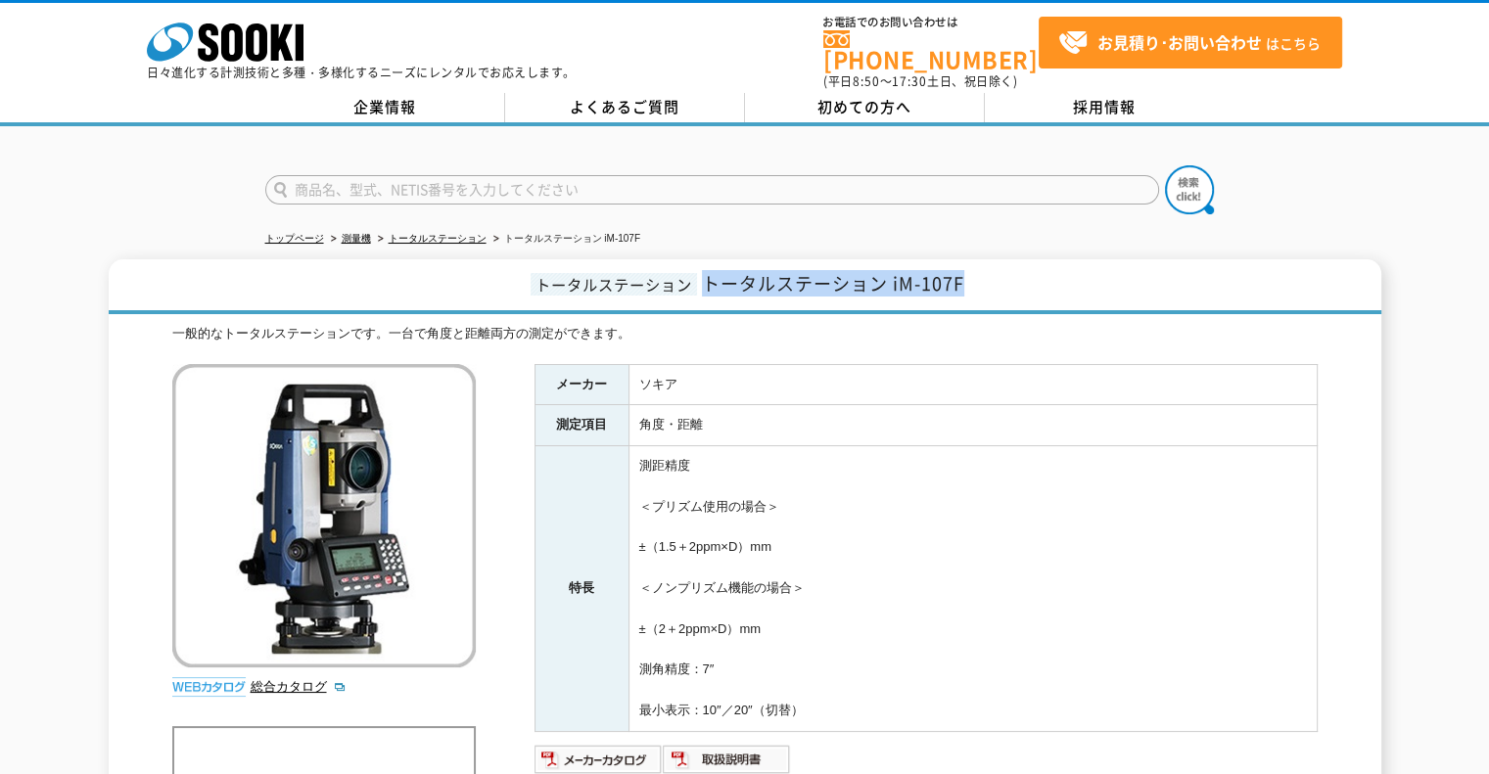
drag, startPoint x: 708, startPoint y: 267, endPoint x: 1070, endPoint y: 273, distance: 362.3
click at [1070, 273] on h1 "トータルステーション トータルステーション iM-107F" at bounding box center [745, 286] width 1273 height 55
copy span "トータルステーション iM-107F"
